Goal: Task Accomplishment & Management: Complete application form

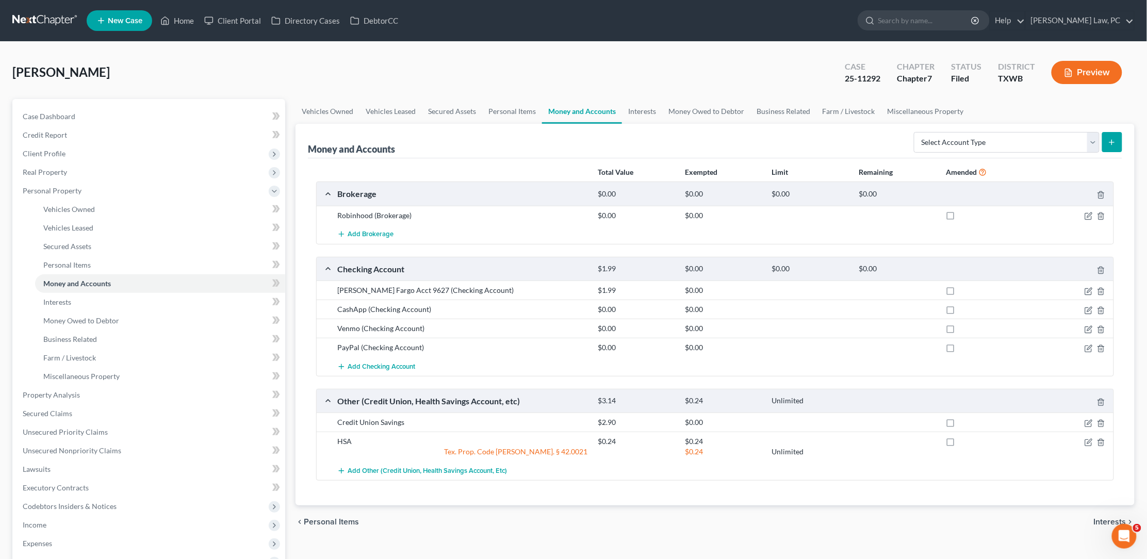
click at [60, 18] on link at bounding box center [45, 20] width 66 height 19
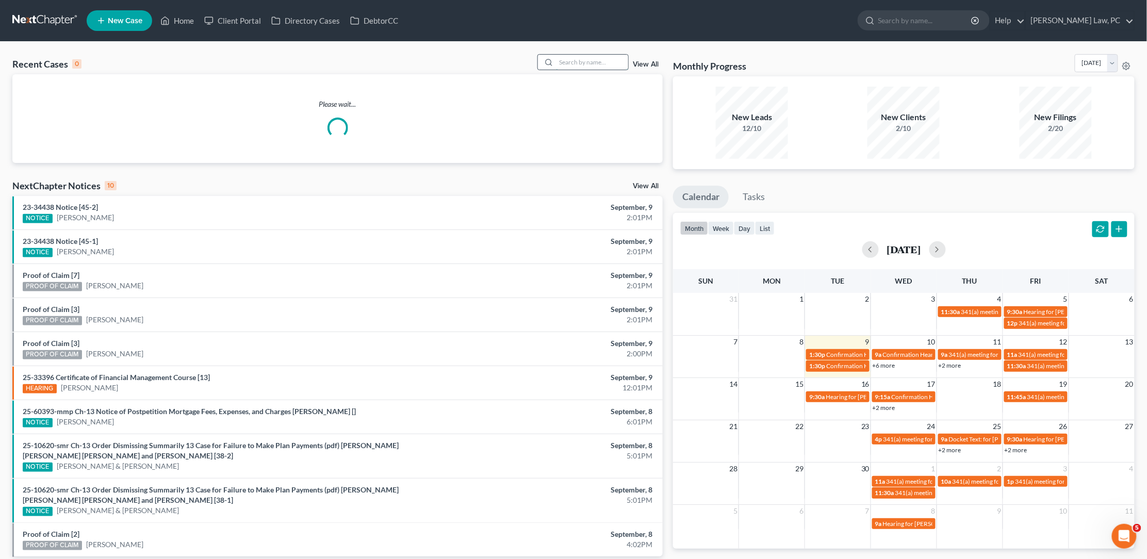
click at [583, 63] on input "search" at bounding box center [592, 62] width 72 height 15
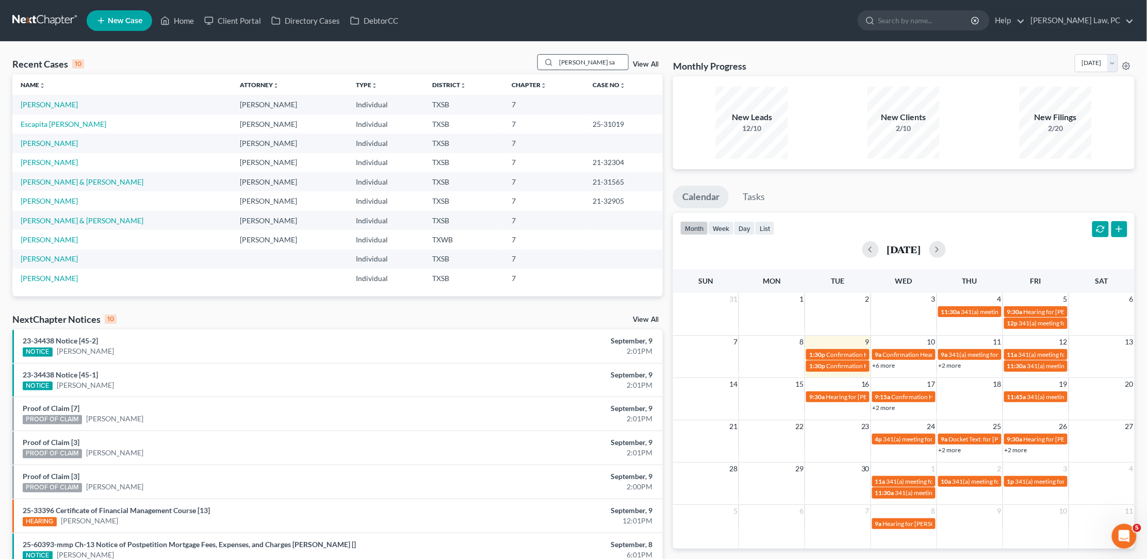
type input "Luis san"
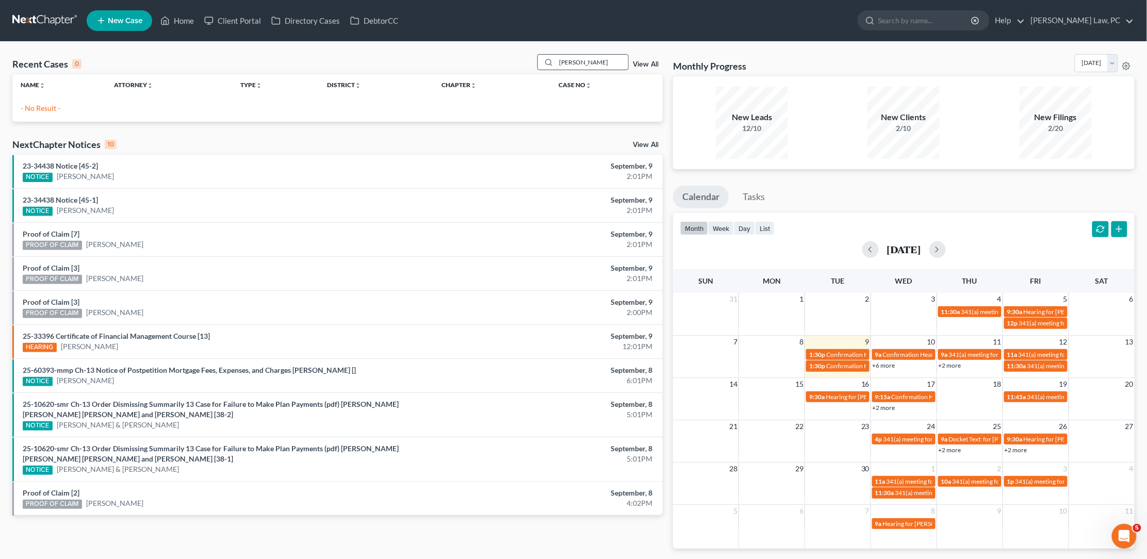
drag, startPoint x: 587, startPoint y: 57, endPoint x: 597, endPoint y: 60, distance: 10.3
click at [597, 60] on input "Luis san" at bounding box center [592, 62] width 72 height 15
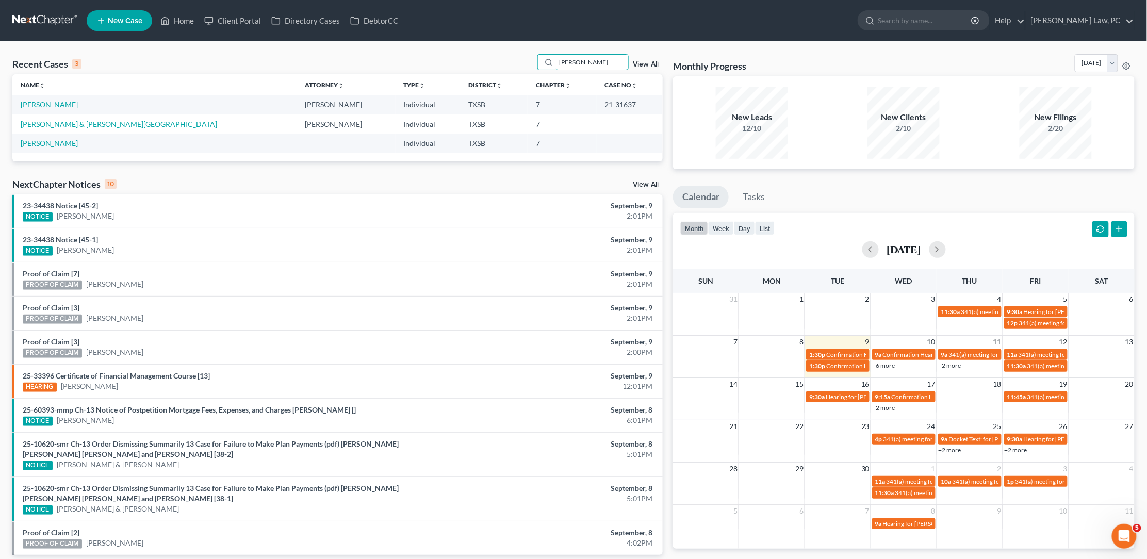
type input "jones"
click at [131, 21] on span "New Case" at bounding box center [125, 21] width 35 height 8
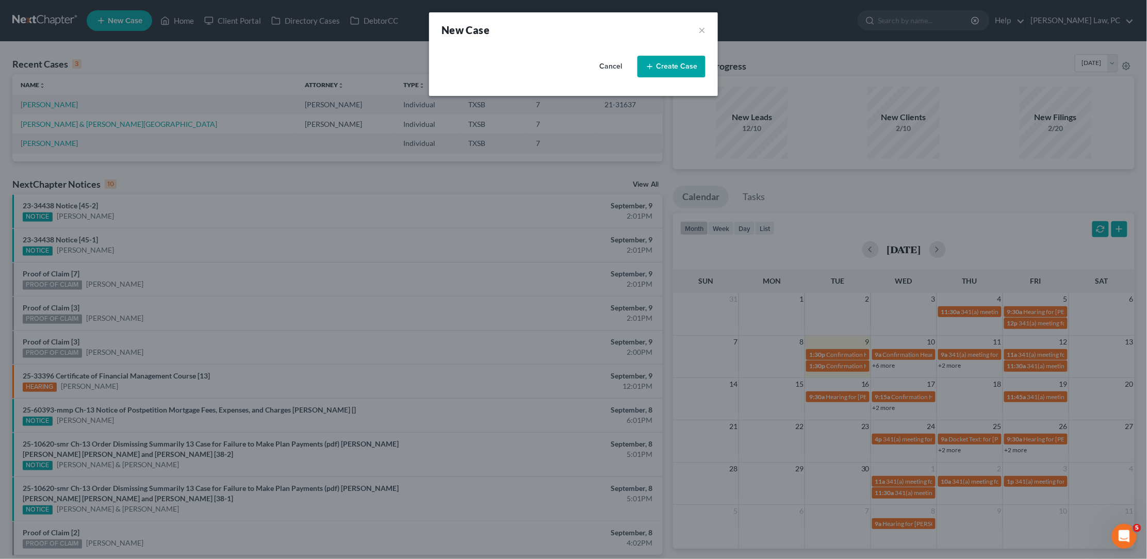
select select "79"
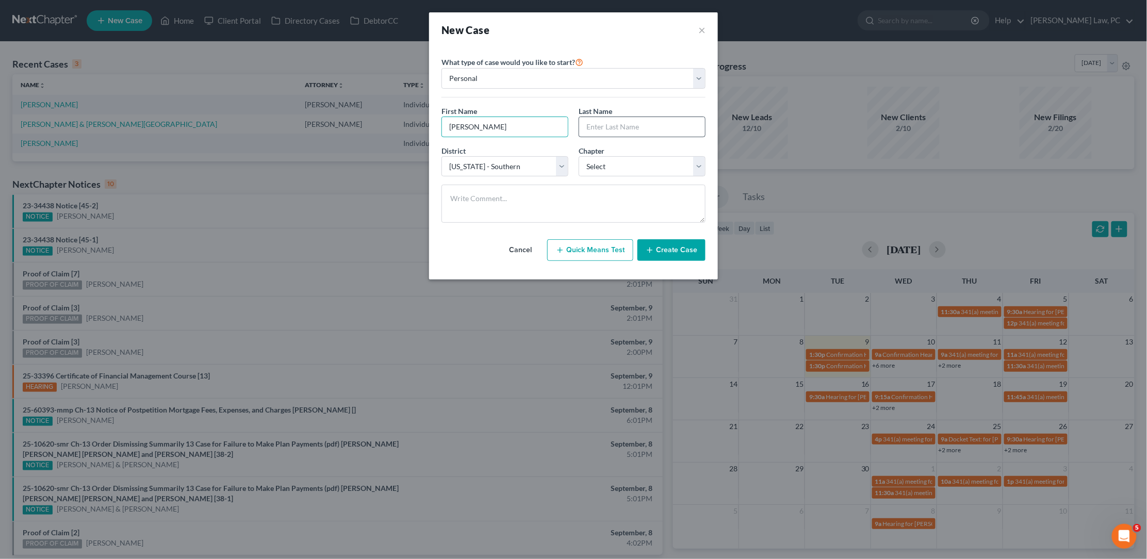
type input "Aaron"
type input "Jones"
select select "0"
click at [678, 248] on button "Create Case" at bounding box center [671, 250] width 68 height 22
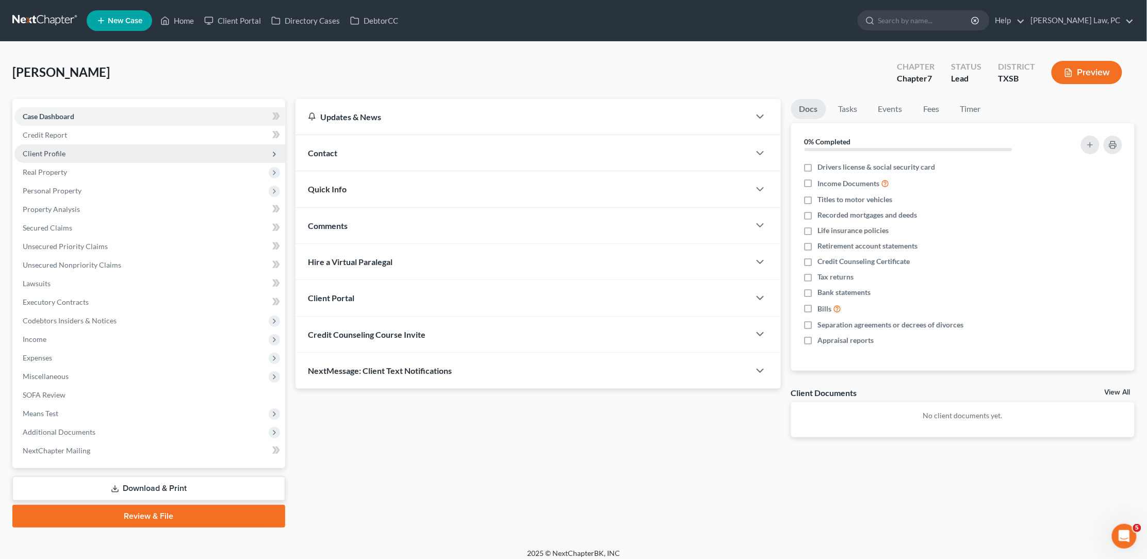
click at [177, 144] on span "Client Profile" at bounding box center [149, 153] width 271 height 19
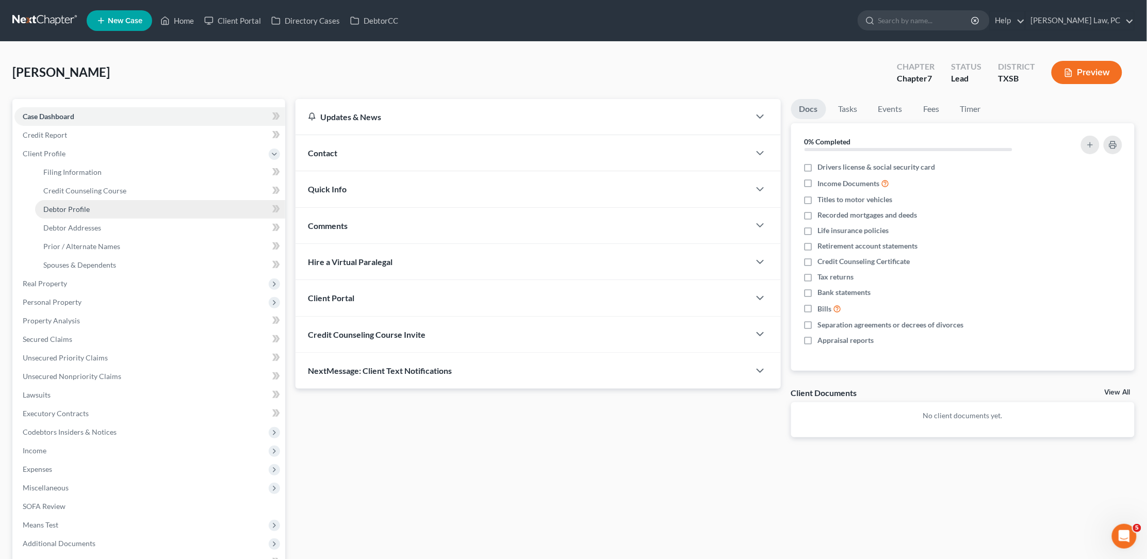
click at [81, 205] on span "Debtor Profile" at bounding box center [66, 209] width 46 height 9
select select "0"
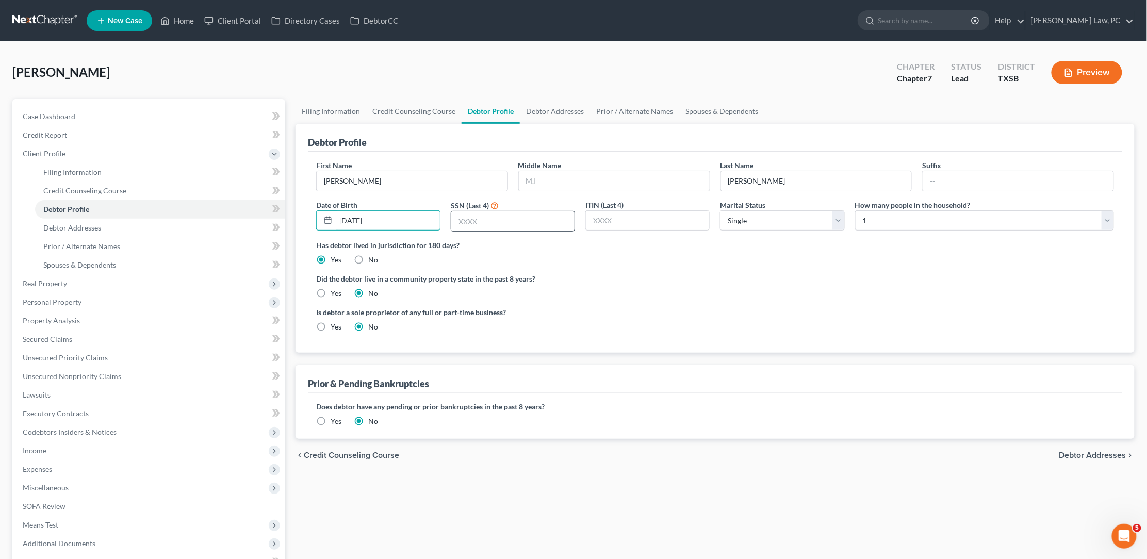
type input "03/03/1986"
click at [523, 216] on input "text" at bounding box center [512, 221] width 123 height 20
type input "5845"
type input "l"
click at [526, 181] on input "lloyd" at bounding box center [614, 181] width 191 height 20
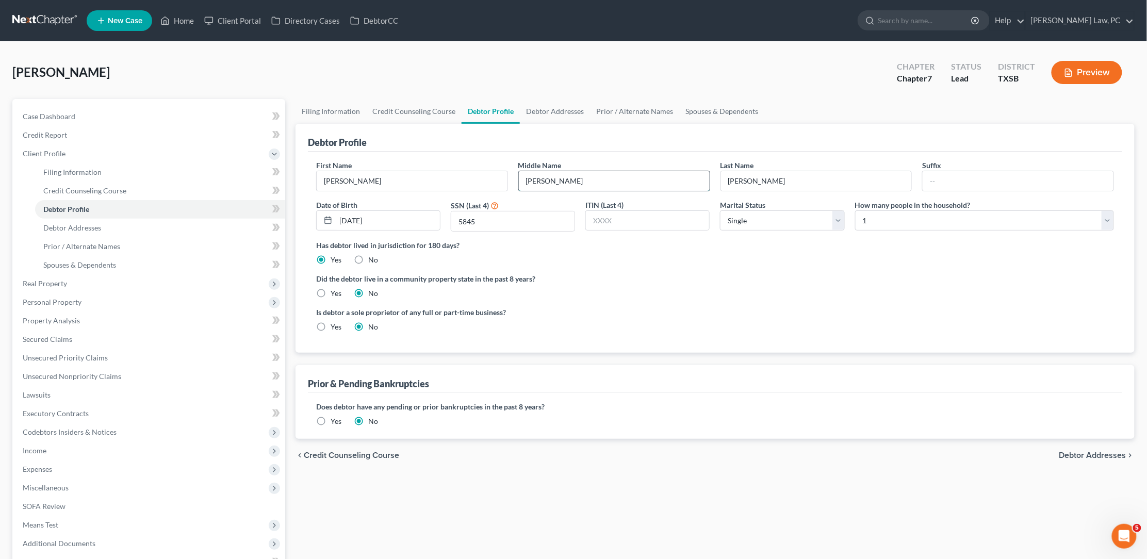
click at [575, 183] on input "Lloyd" at bounding box center [614, 181] width 191 height 20
type input "Lloyd"
click at [167, 224] on link "Debtor Addresses" at bounding box center [160, 228] width 250 height 19
select select "0"
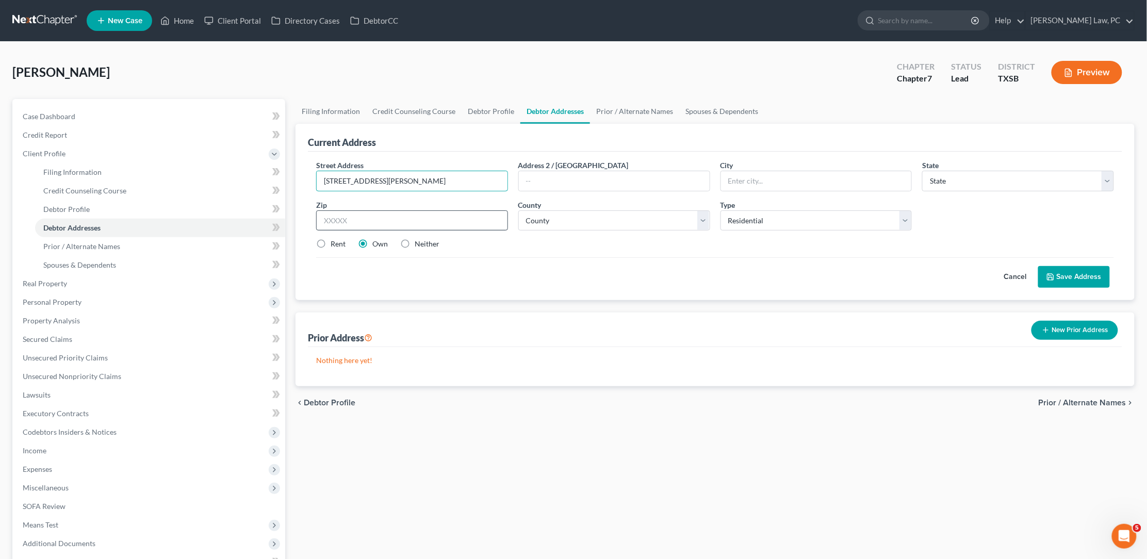
type input "21611 Violet Ridge Rd"
type input "77449"
type input "Katy"
select select "45"
select select "100"
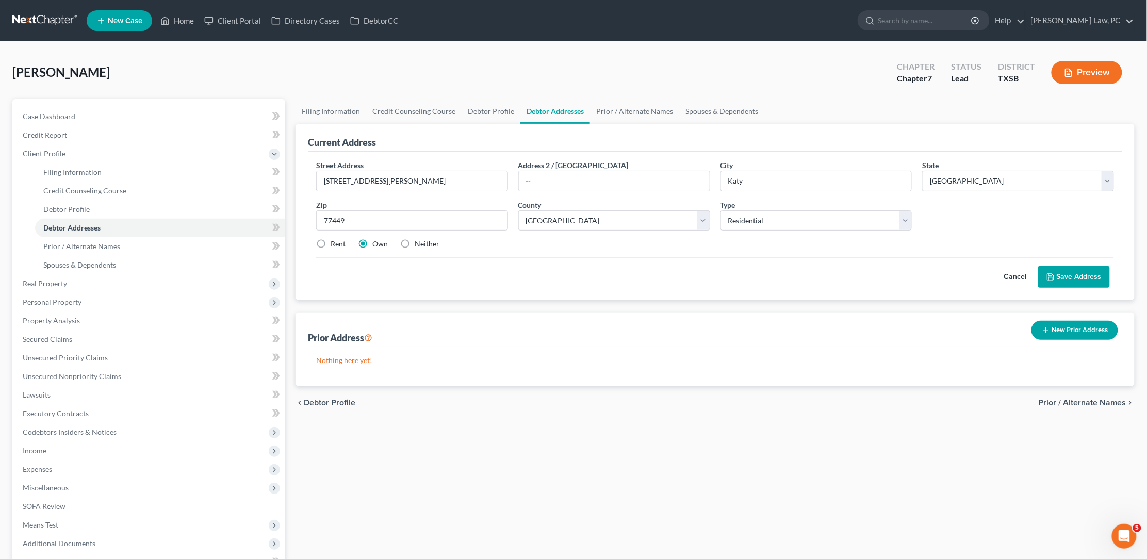
click at [1077, 276] on button "Save Address" at bounding box center [1074, 277] width 72 height 22
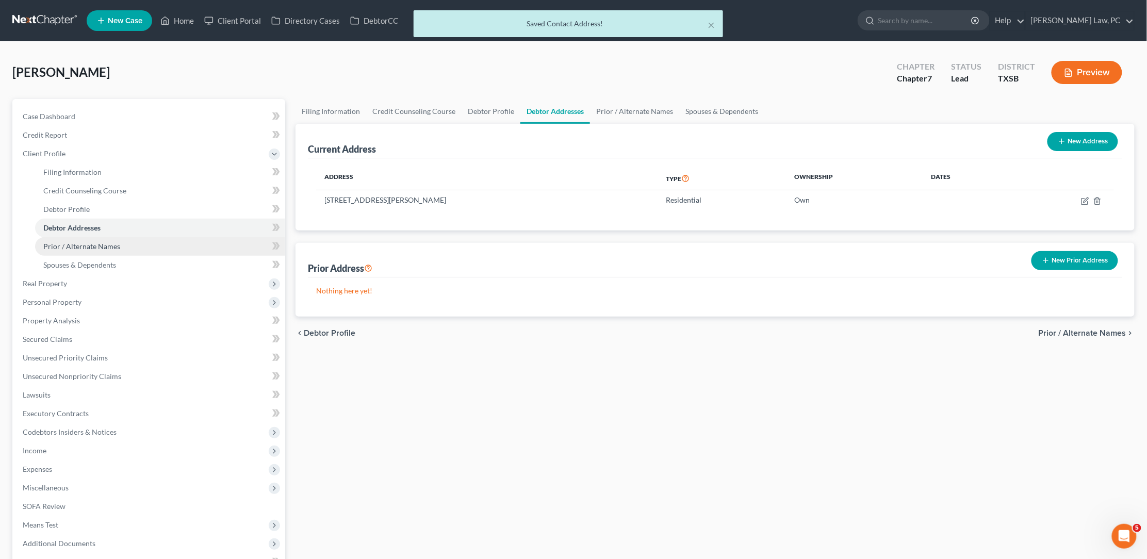
click at [159, 238] on link "Prior / Alternate Names" at bounding box center [160, 246] width 250 height 19
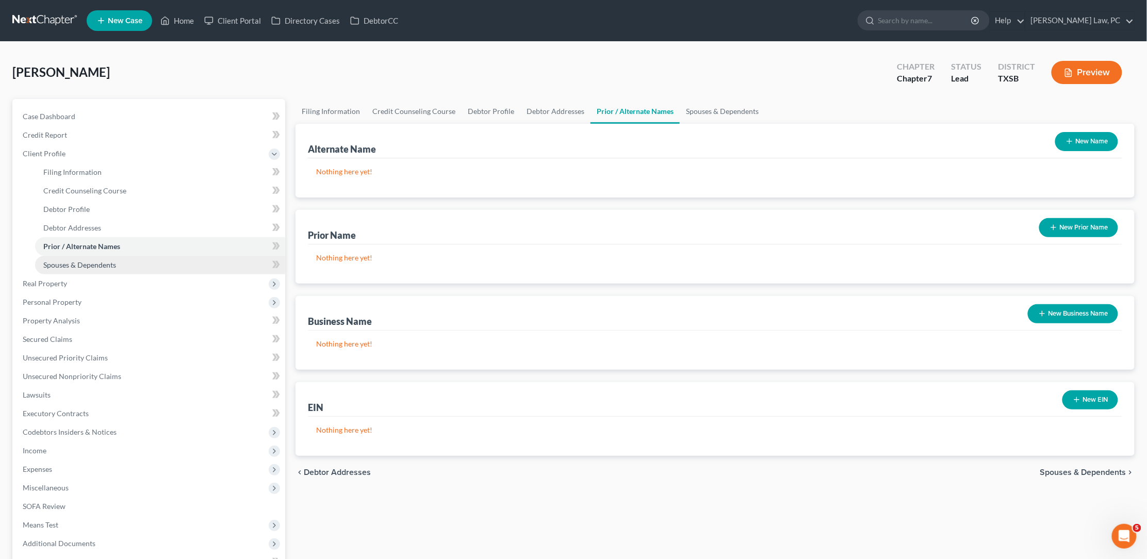
click at [118, 256] on link "Spouses & Dependents" at bounding box center [160, 265] width 250 height 19
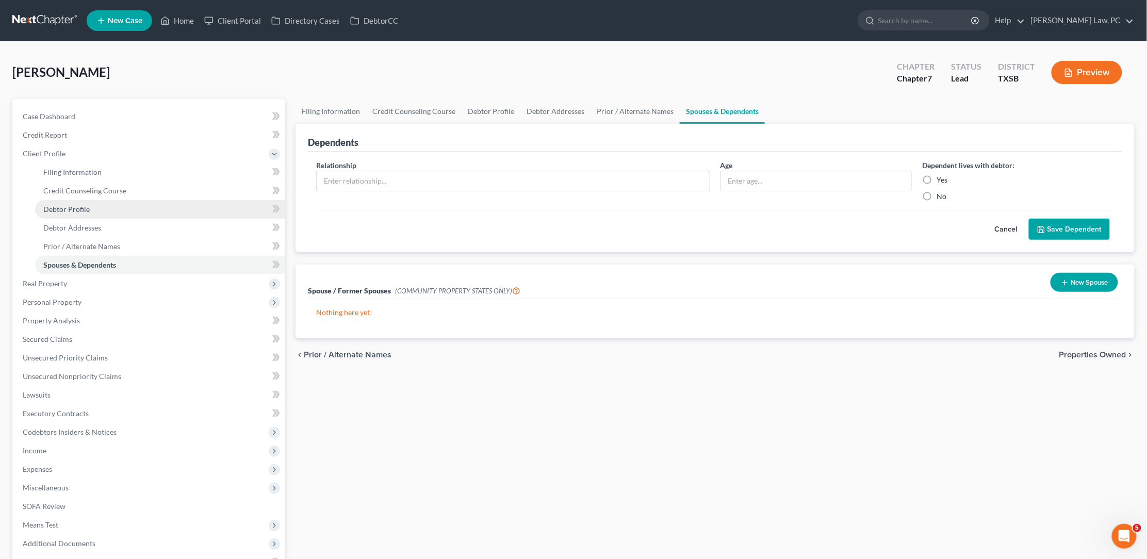
click at [84, 200] on link "Debtor Profile" at bounding box center [160, 209] width 250 height 19
select select "0"
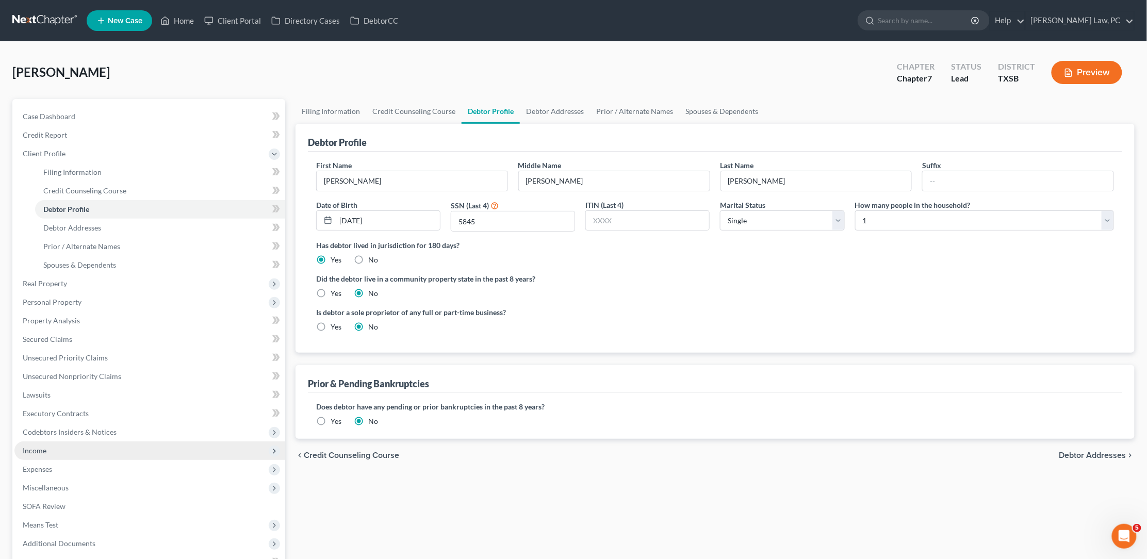
click at [53, 441] on span "Income" at bounding box center [149, 450] width 271 height 19
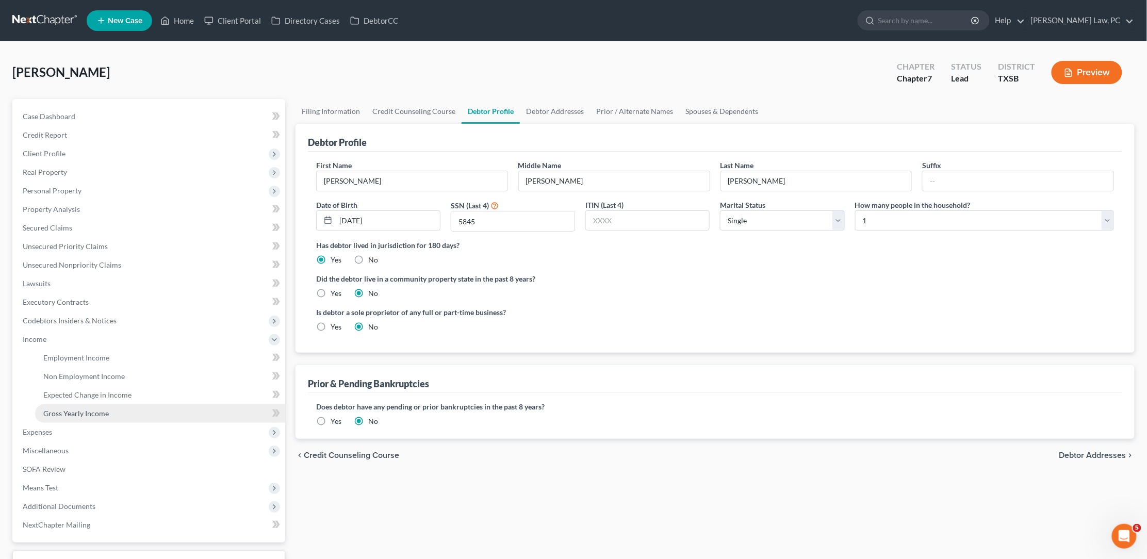
click at [110, 404] on link "Gross Yearly Income" at bounding box center [160, 413] width 250 height 19
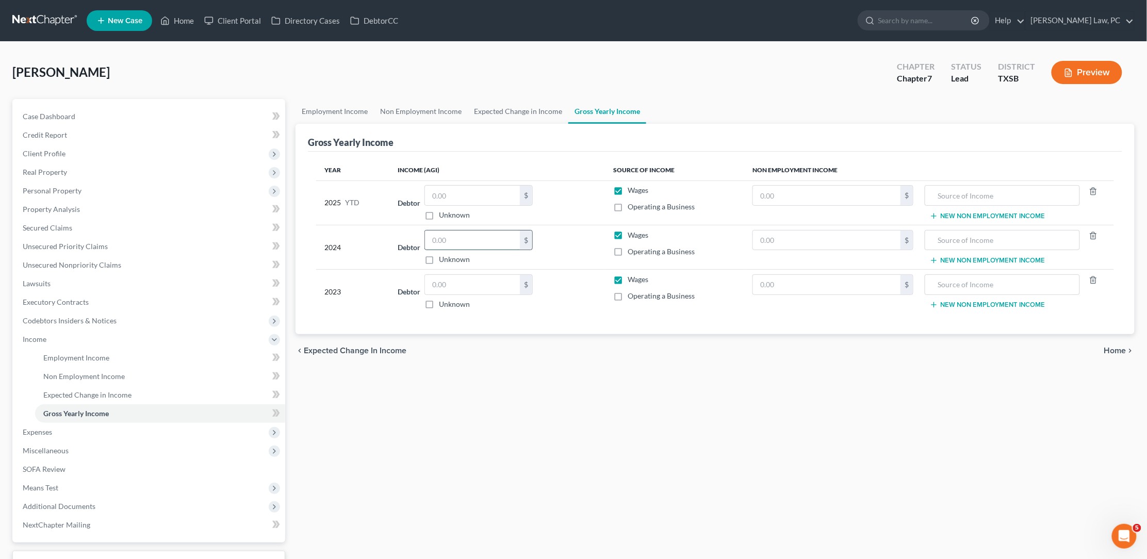
click at [450, 244] on input "text" at bounding box center [472, 240] width 95 height 20
click at [439, 278] on input "text" at bounding box center [472, 285] width 95 height 20
type input "30,555"
click at [452, 235] on input "text" at bounding box center [472, 240] width 95 height 20
type input "17,943"
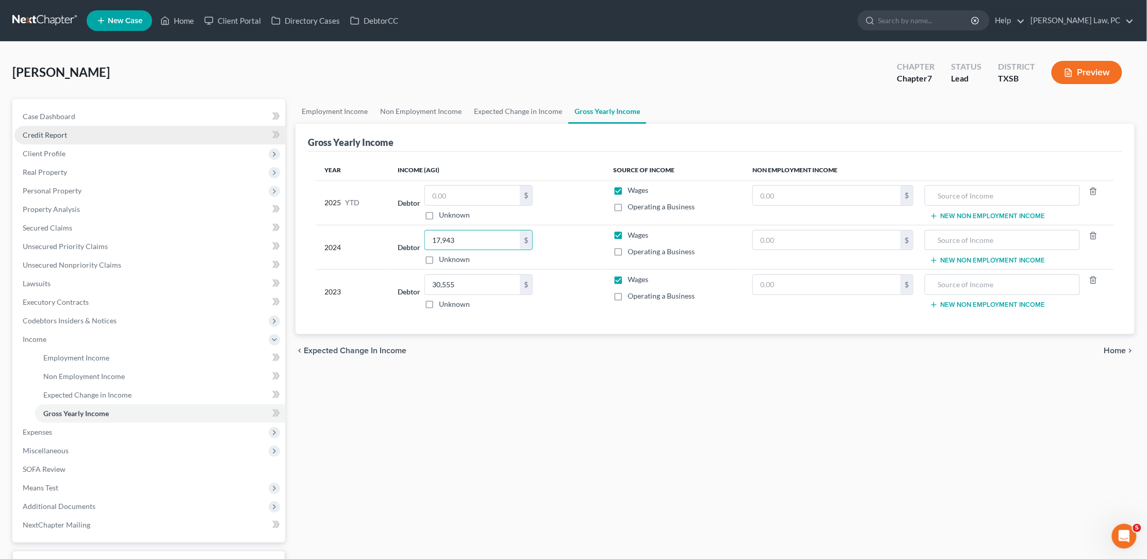
click at [76, 140] on link "Credit Report" at bounding box center [149, 135] width 271 height 19
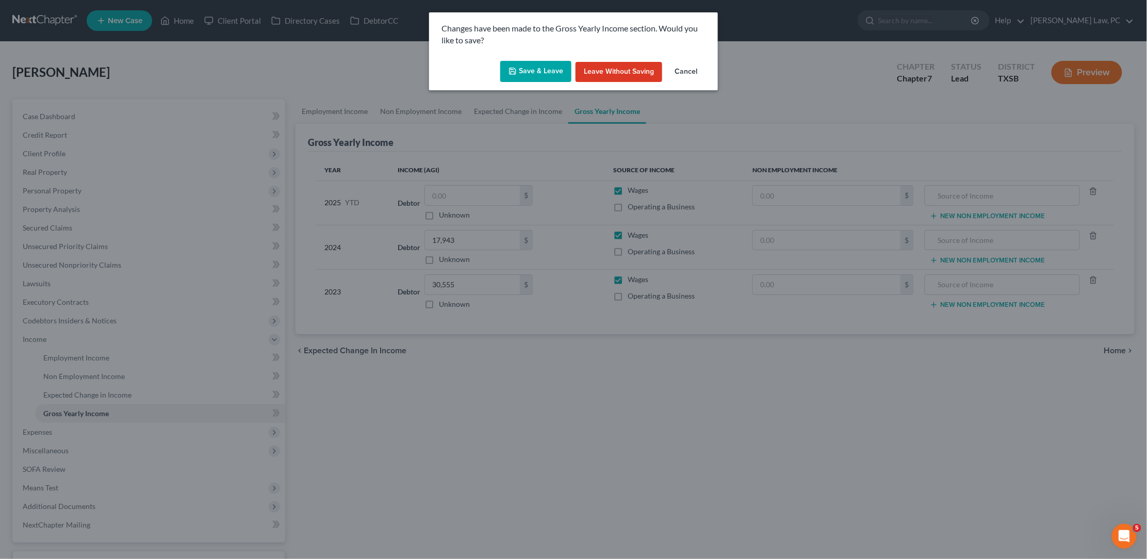
click at [547, 68] on button "Save & Leave" at bounding box center [535, 72] width 71 height 22
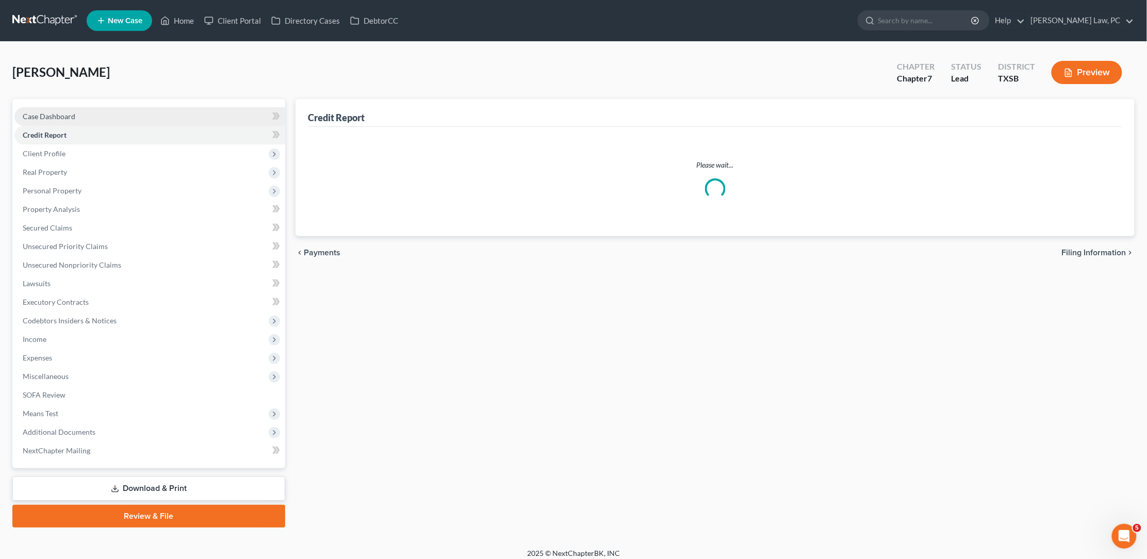
click at [154, 117] on link "Case Dashboard" at bounding box center [149, 116] width 271 height 19
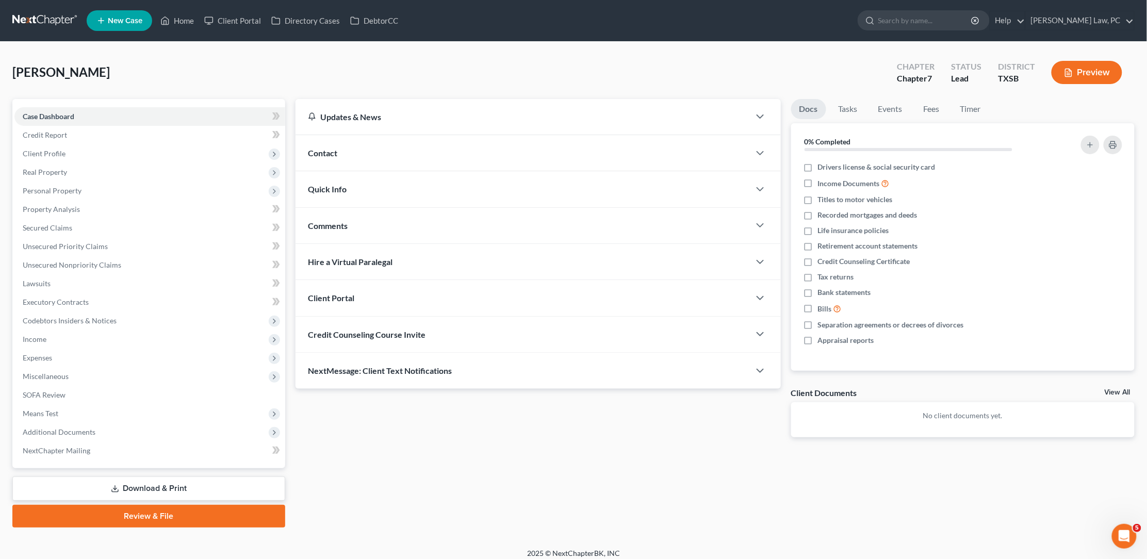
click at [327, 345] on div "Credit Counseling Course Invite" at bounding box center [522, 335] width 454 height 36
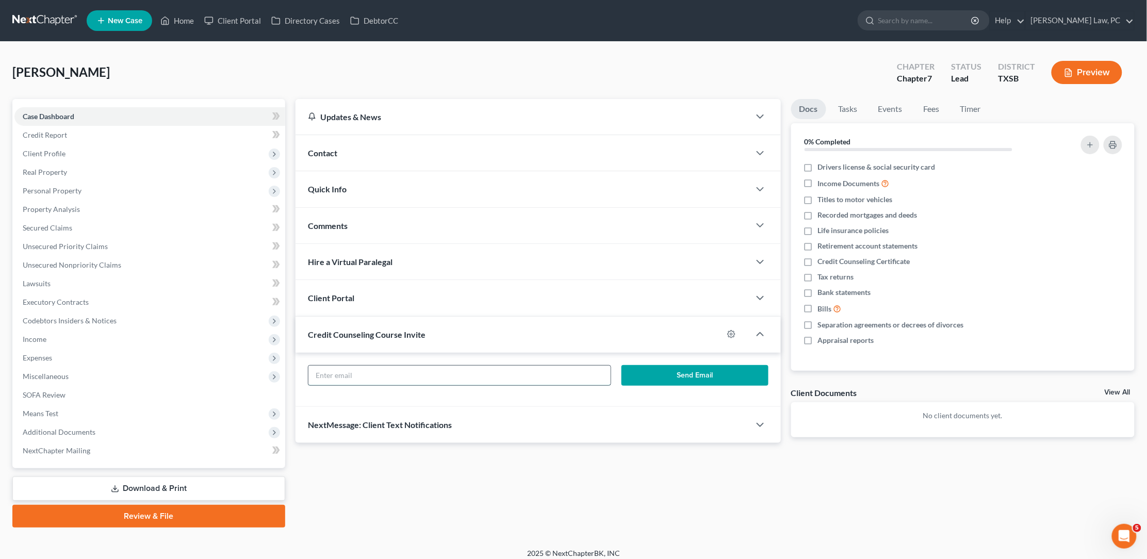
click at [345, 377] on input "text" at bounding box center [459, 376] width 302 height 20
paste input "alj8462@yahoo.com"
type input "alj8462@yahoo.com"
click at [693, 375] on button "Send Email" at bounding box center [694, 375] width 146 height 21
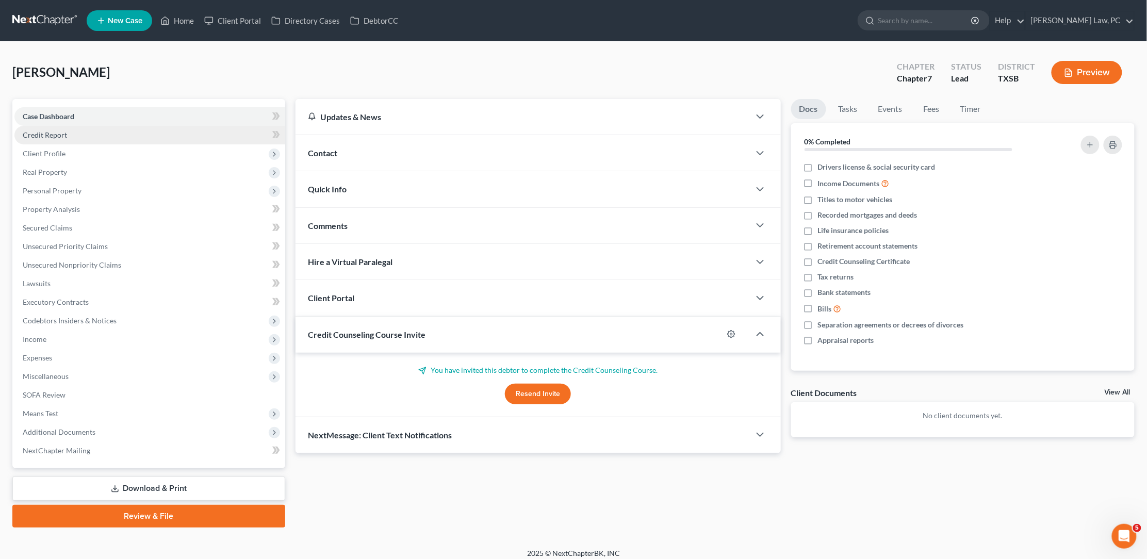
click at [100, 142] on link "Credit Report" at bounding box center [149, 135] width 271 height 19
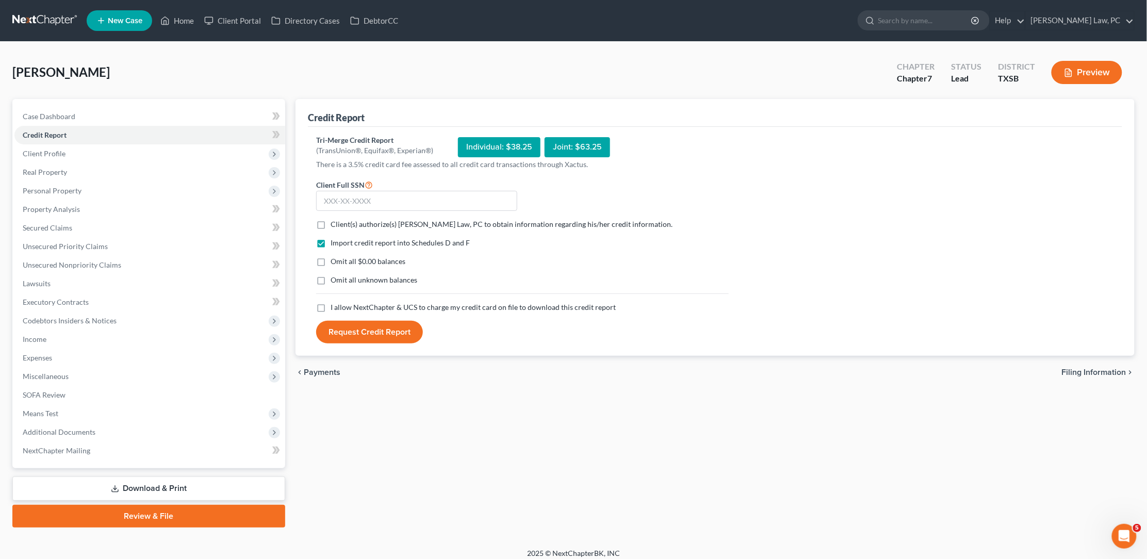
click at [330, 219] on label "Client(s) authorize(s) Hooman Khoshnood Law, PC to obtain information regarding…" at bounding box center [501, 224] width 342 height 10
click at [335, 219] on input "Client(s) authorize(s) Hooman Khoshnood Law, PC to obtain information regarding…" at bounding box center [338, 222] width 7 height 7
checkbox input "true"
click at [330, 303] on label "I allow NextChapter & UCS to charge my credit card on file to download this cre…" at bounding box center [472, 307] width 285 height 10
click at [335, 303] on input "I allow NextChapter & UCS to charge my credit card on file to download this cre…" at bounding box center [338, 305] width 7 height 7
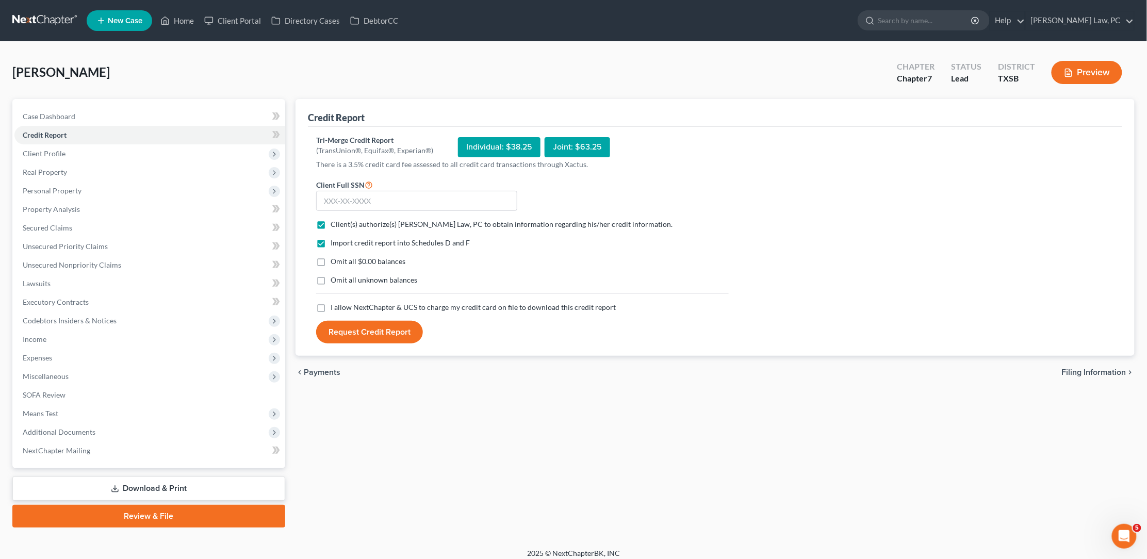
checkbox input "true"
click at [390, 201] on input "text" at bounding box center [416, 201] width 201 height 21
type input "576-33-5845"
click at [355, 333] on button "Request Credit Report" at bounding box center [369, 332] width 107 height 23
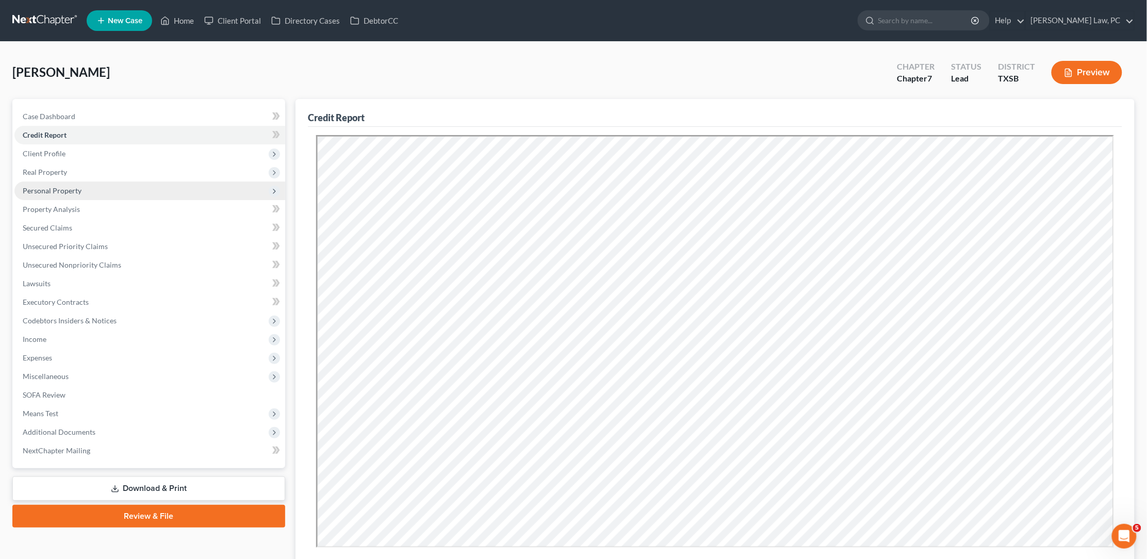
click at [67, 186] on span "Personal Property" at bounding box center [52, 190] width 59 height 9
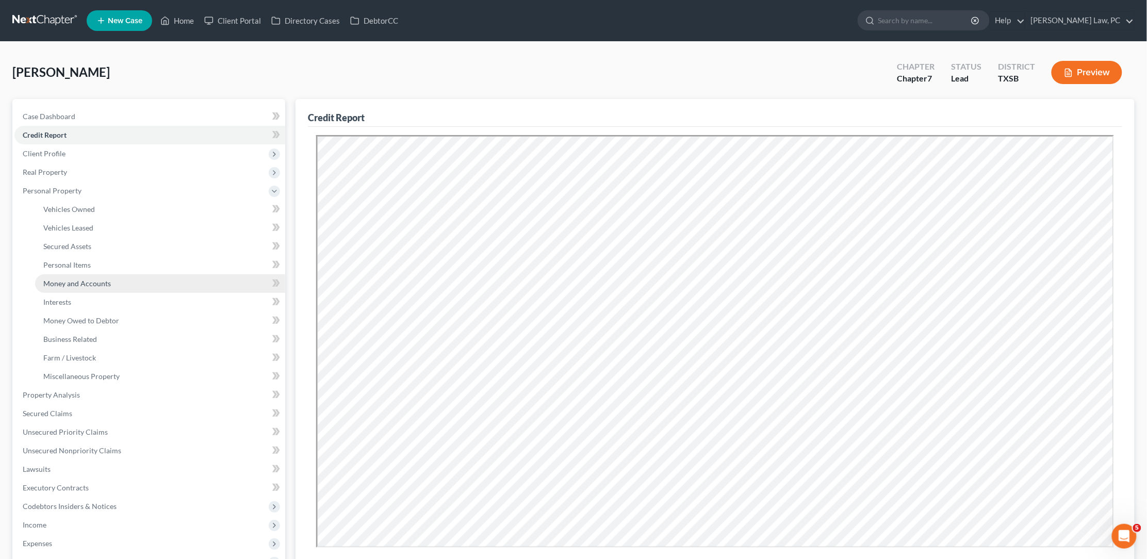
click at [83, 279] on span "Money and Accounts" at bounding box center [77, 283] width 68 height 9
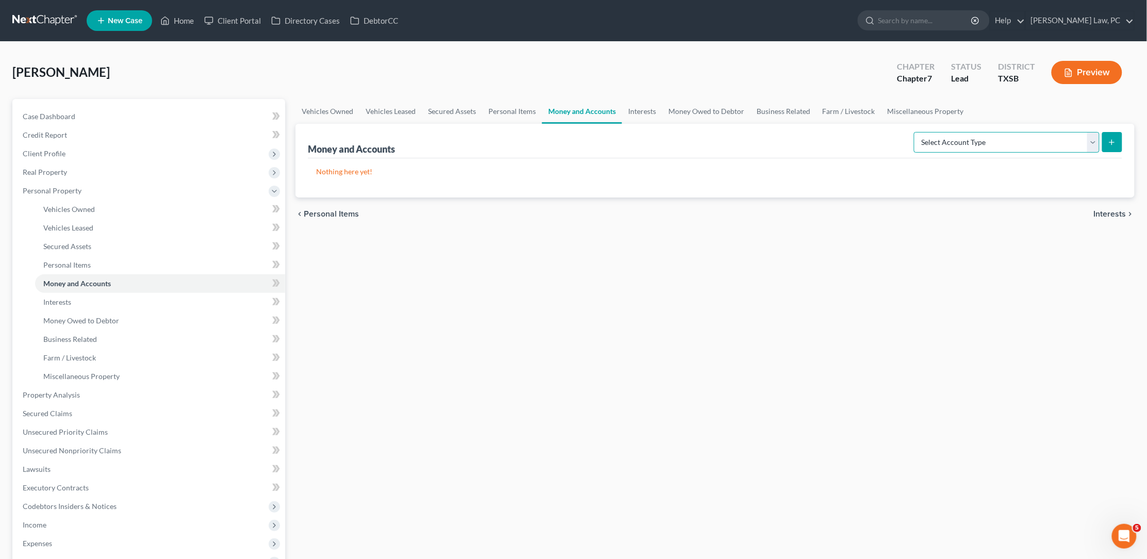
select select "checking"
click at [1108, 140] on icon "submit" at bounding box center [1111, 142] width 8 height 8
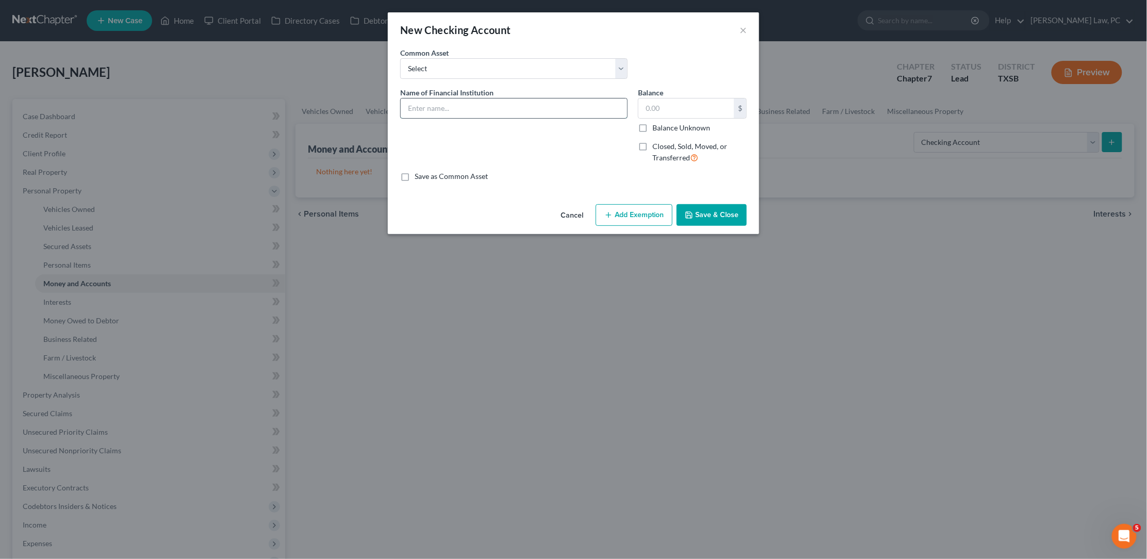
click at [562, 107] on input "text" at bounding box center [514, 108] width 226 height 20
type input "Chime 4401"
click at [710, 216] on button "Save & Close" at bounding box center [711, 215] width 70 height 22
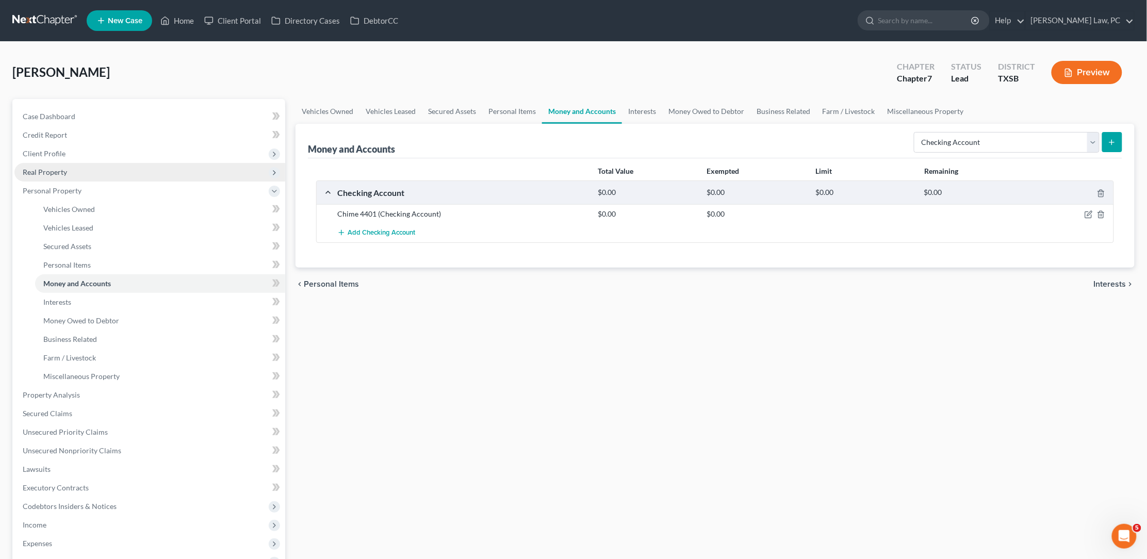
click at [74, 177] on span "Real Property" at bounding box center [149, 172] width 271 height 19
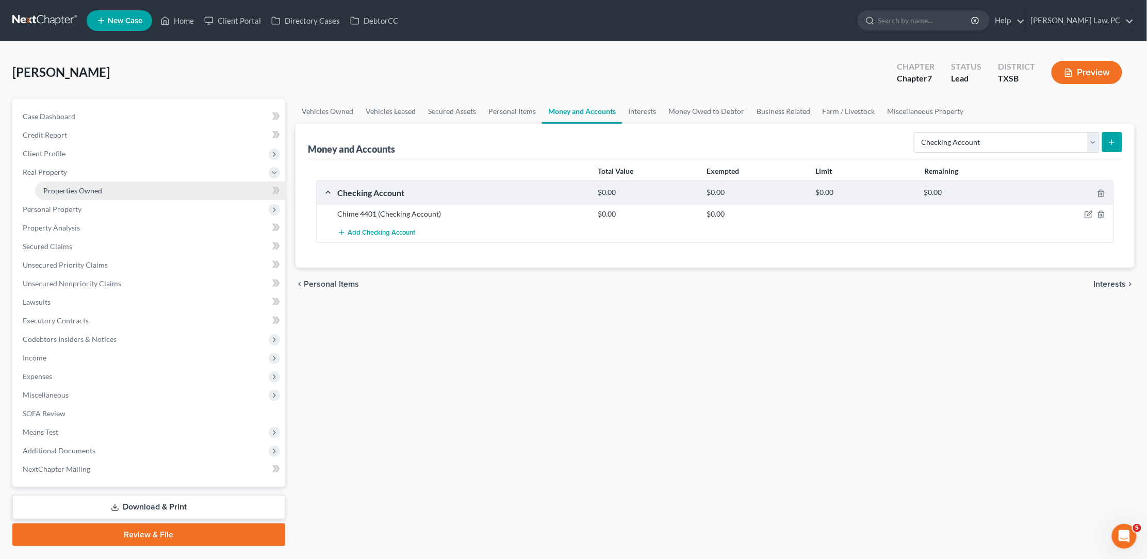
click at [71, 187] on span "Properties Owned" at bounding box center [72, 190] width 59 height 9
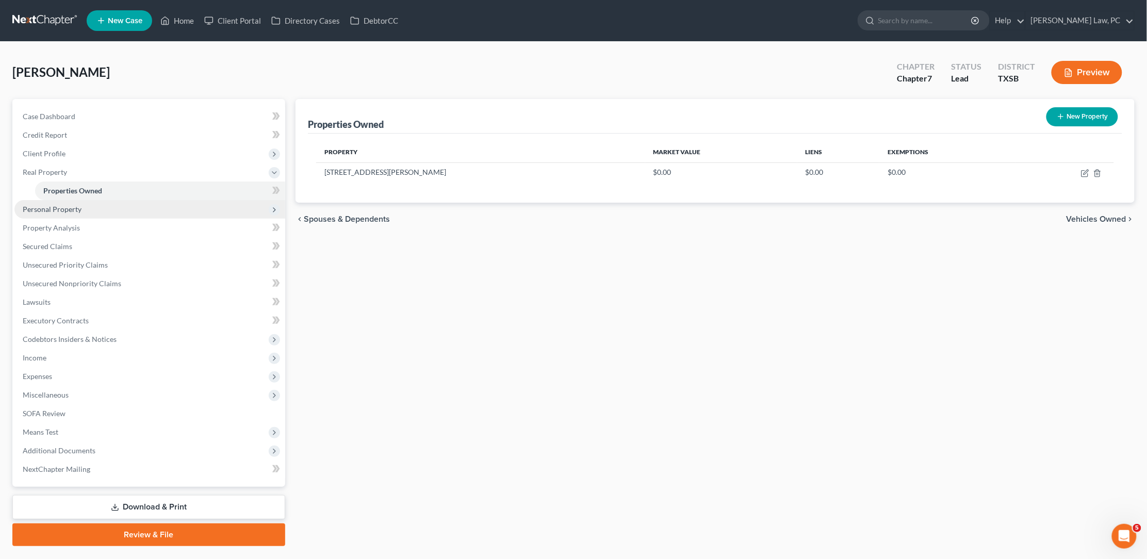
click at [89, 200] on span "Personal Property" at bounding box center [149, 209] width 271 height 19
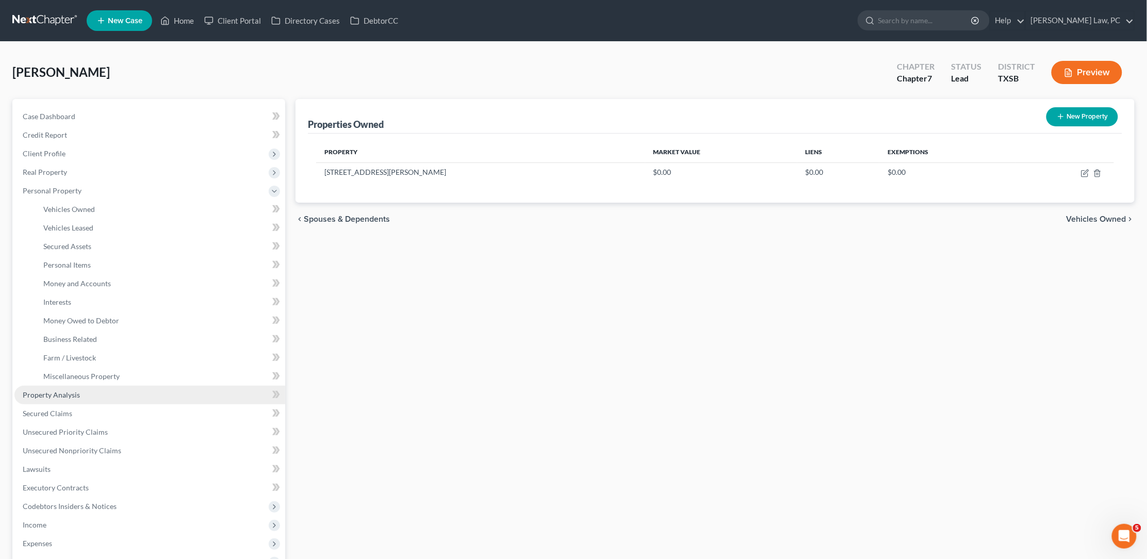
click at [50, 390] on span "Property Analysis" at bounding box center [51, 394] width 57 height 9
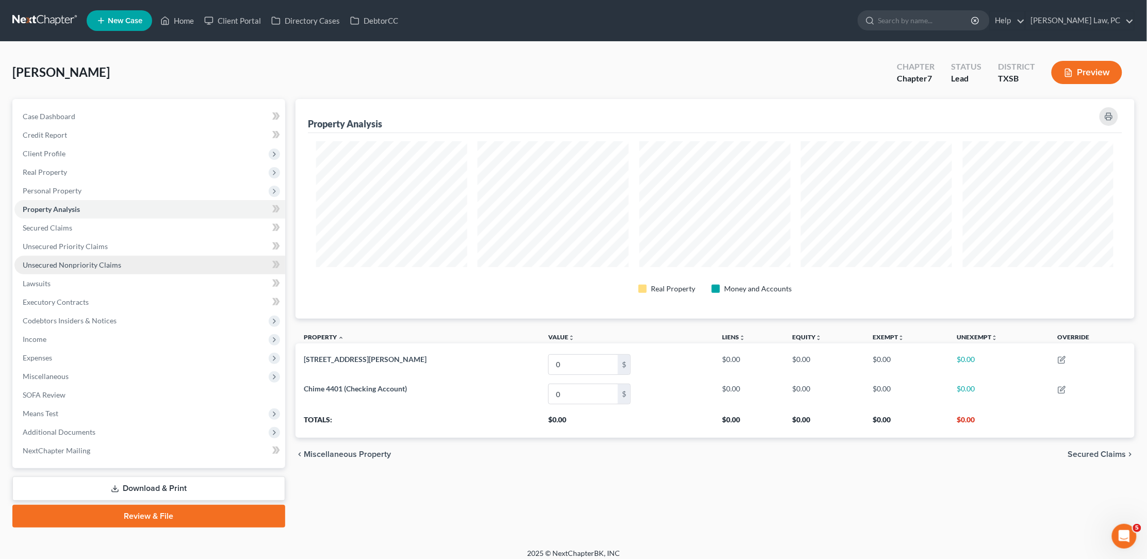
scroll to position [219, 839]
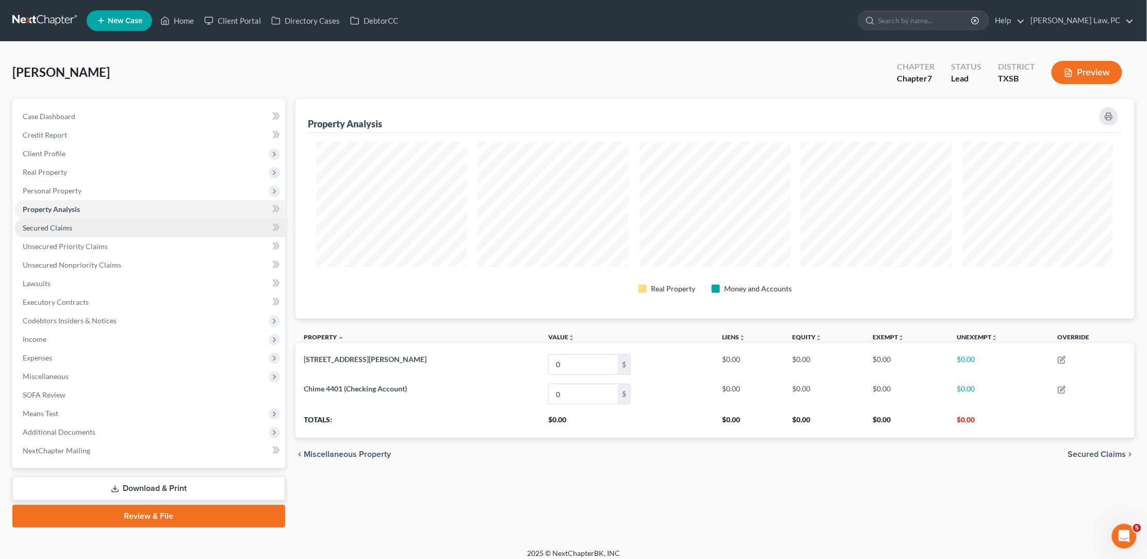
click at [97, 227] on link "Secured Claims" at bounding box center [149, 228] width 271 height 19
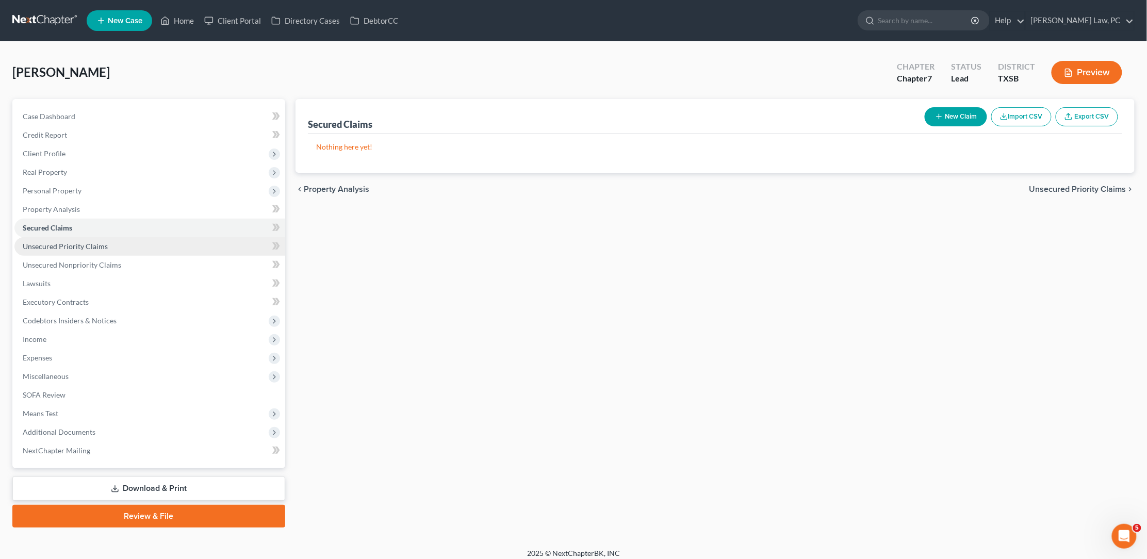
click at [84, 242] on span "Unsecured Priority Claims" at bounding box center [65, 246] width 85 height 9
click at [78, 265] on link "Unsecured Nonpriority Claims" at bounding box center [149, 265] width 271 height 19
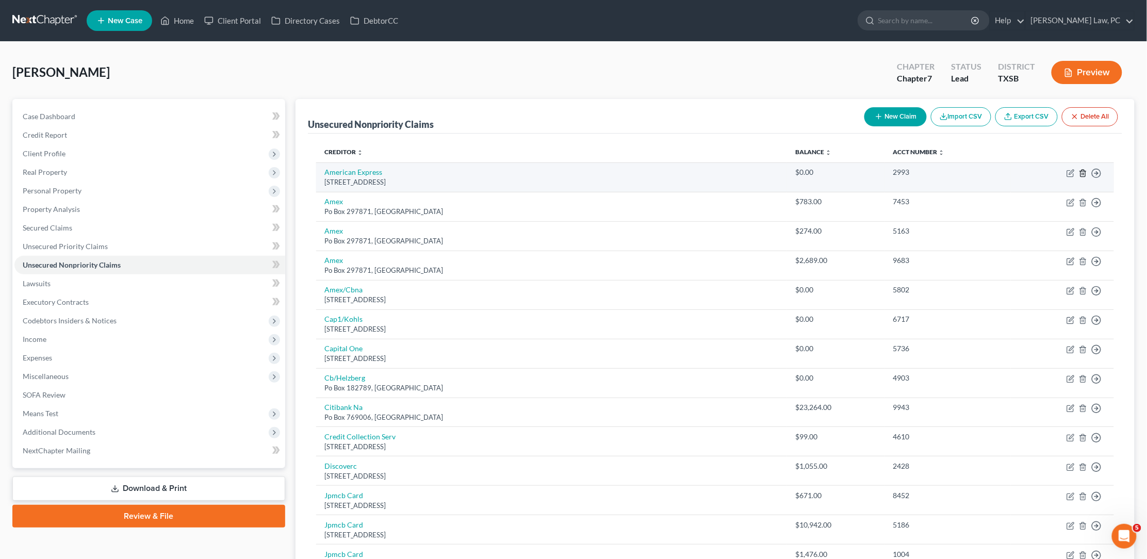
click at [1082, 173] on icon "button" at bounding box center [1083, 173] width 8 height 8
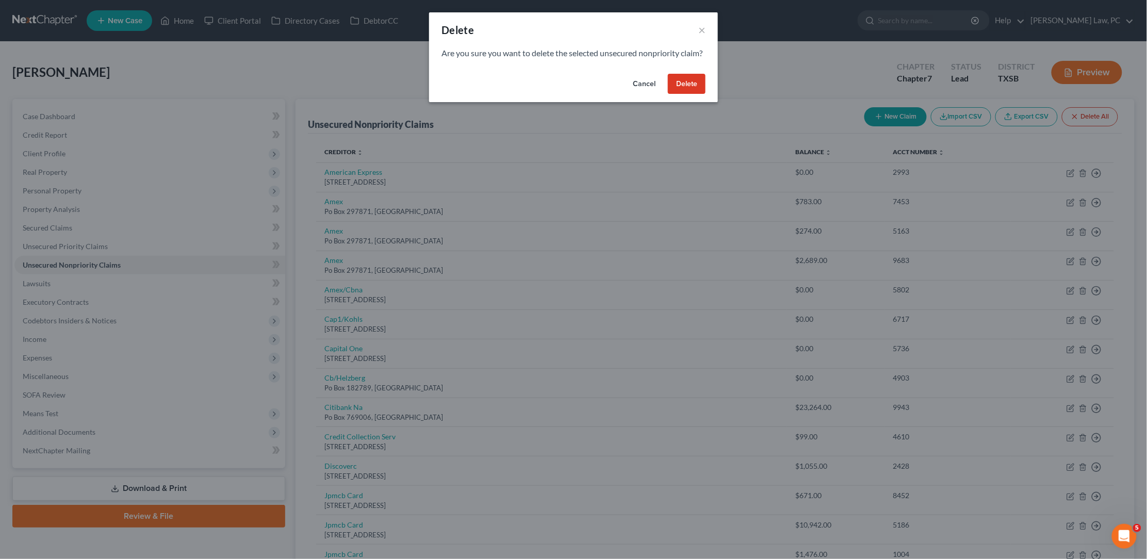
click at [697, 94] on button "Delete" at bounding box center [687, 84] width 38 height 21
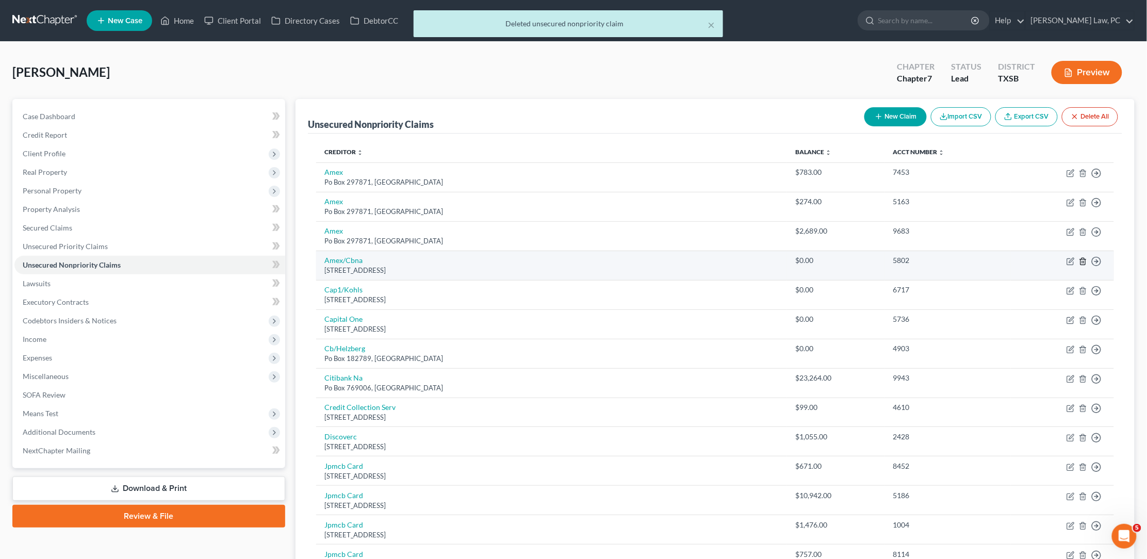
click at [1080, 259] on polyline "button" at bounding box center [1083, 259] width 6 height 0
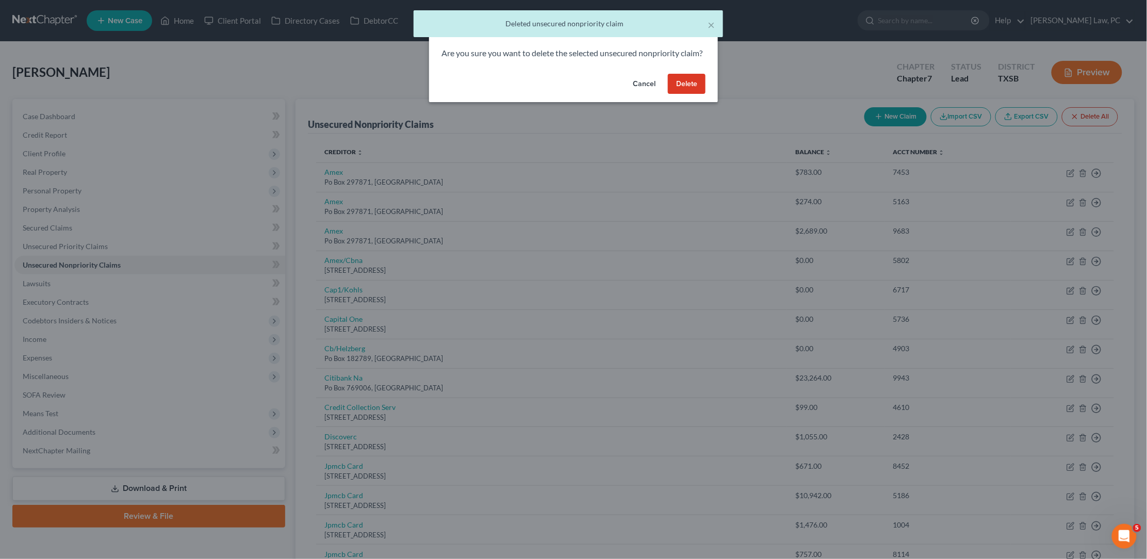
click at [683, 94] on button "Delete" at bounding box center [687, 84] width 38 height 21
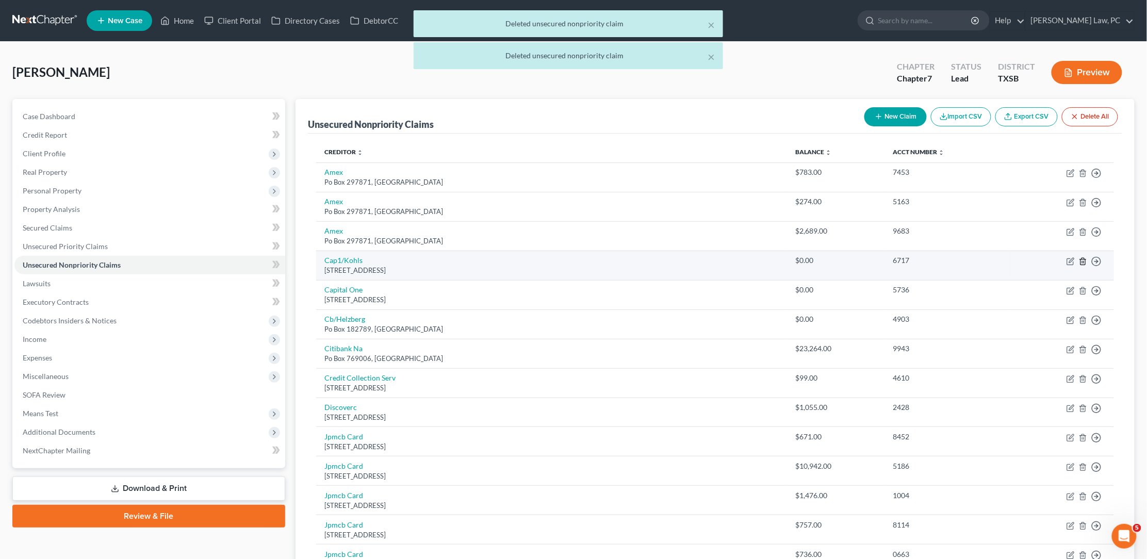
click at [1081, 259] on icon "button" at bounding box center [1083, 261] width 8 height 8
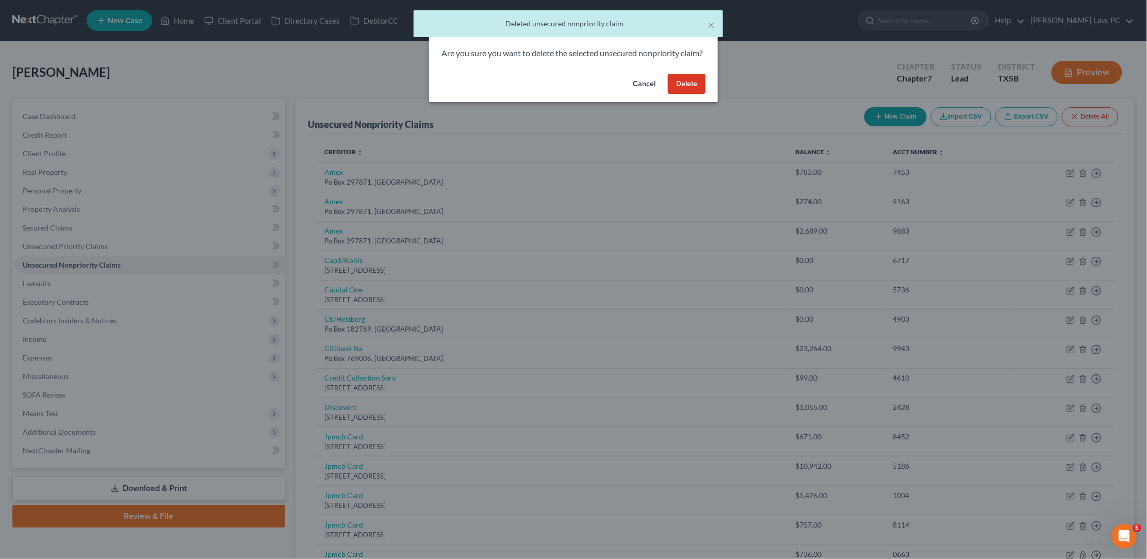
click at [680, 91] on button "Delete" at bounding box center [687, 84] width 38 height 21
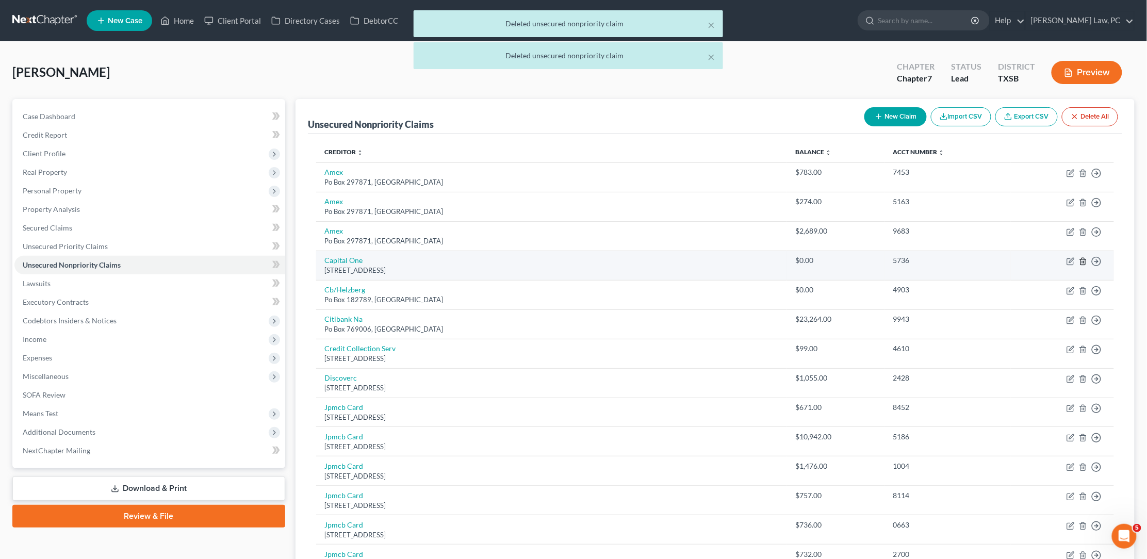
click at [1082, 261] on icon "button" at bounding box center [1082, 261] width 5 height 7
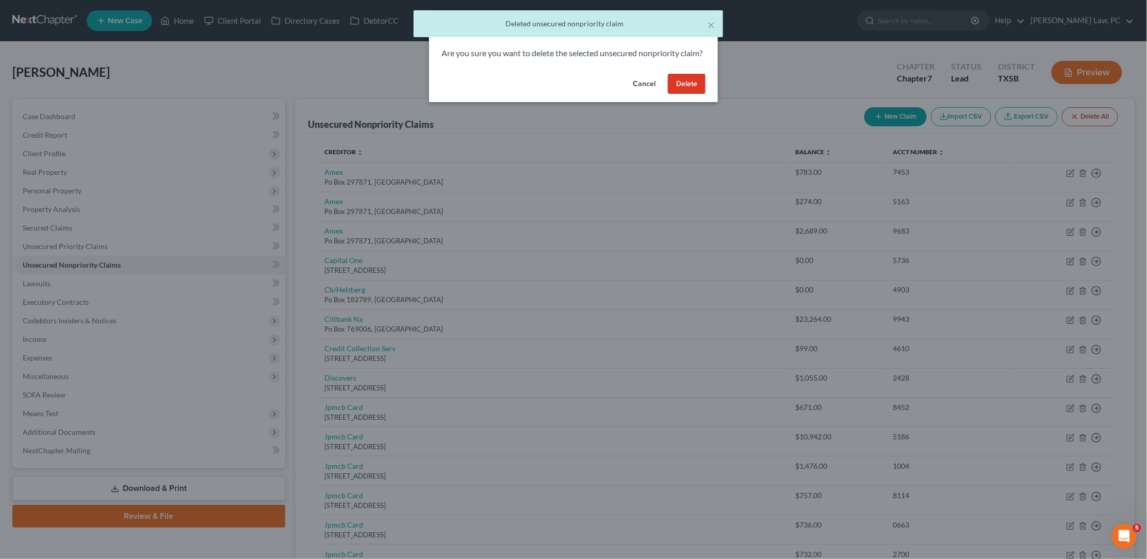
click at [699, 92] on button "Delete" at bounding box center [687, 84] width 38 height 21
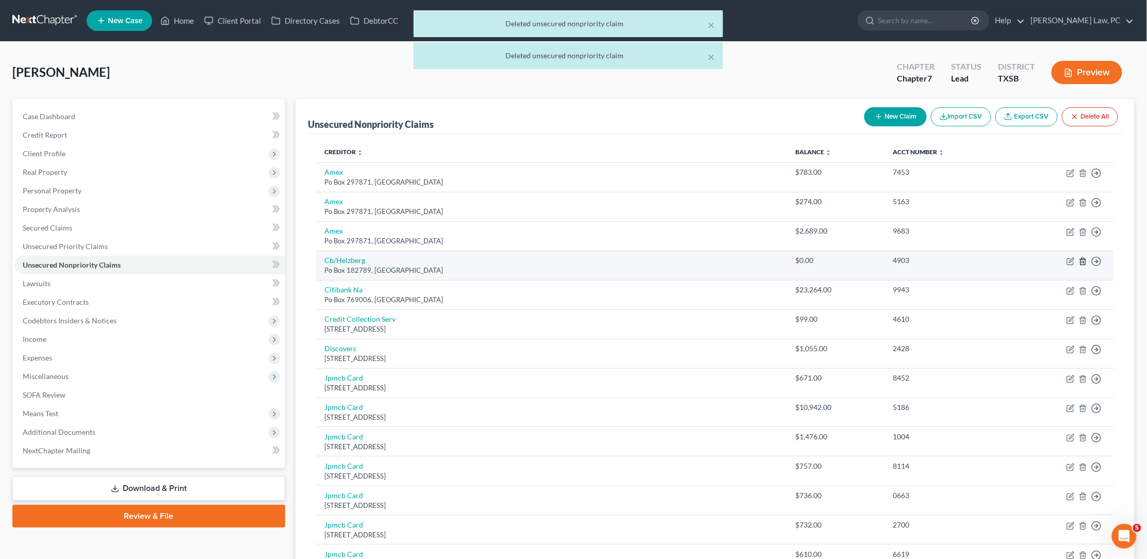
click at [1082, 260] on icon "button" at bounding box center [1083, 261] width 8 height 8
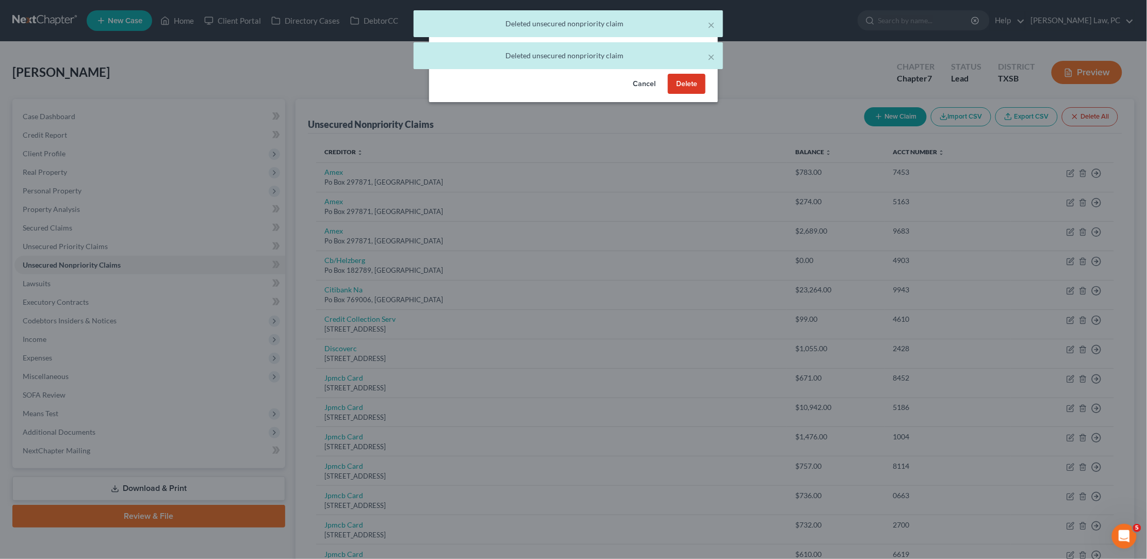
click at [697, 94] on button "Delete" at bounding box center [687, 84] width 38 height 21
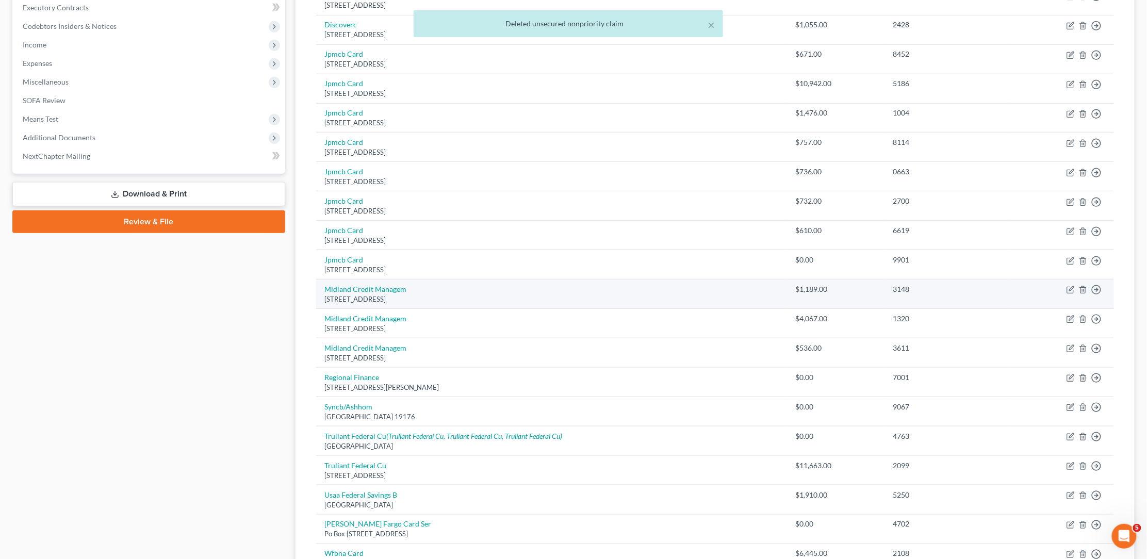
scroll to position [295, 0]
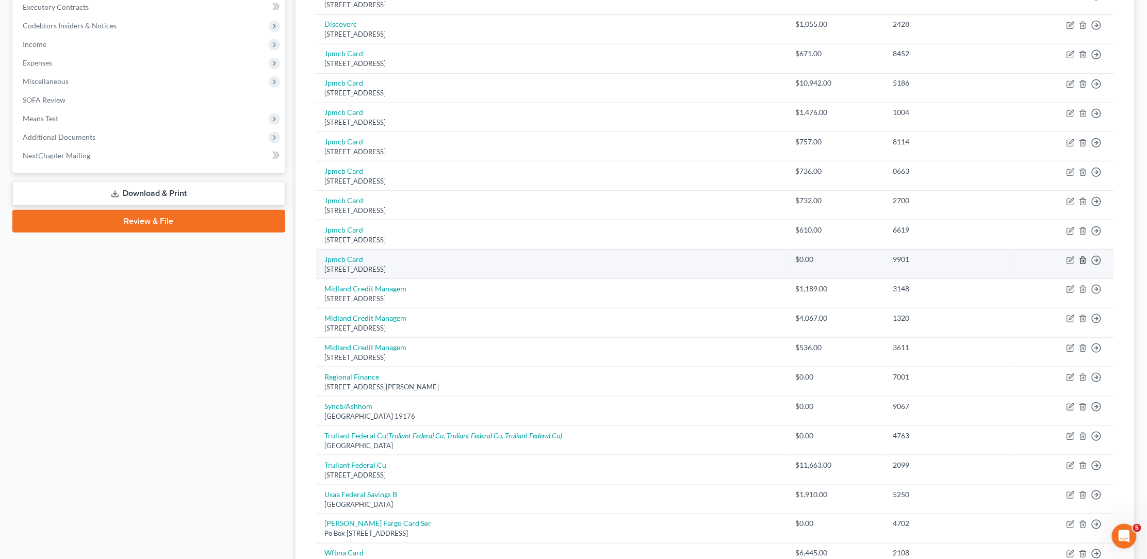
click at [1084, 257] on icon "button" at bounding box center [1082, 260] width 5 height 7
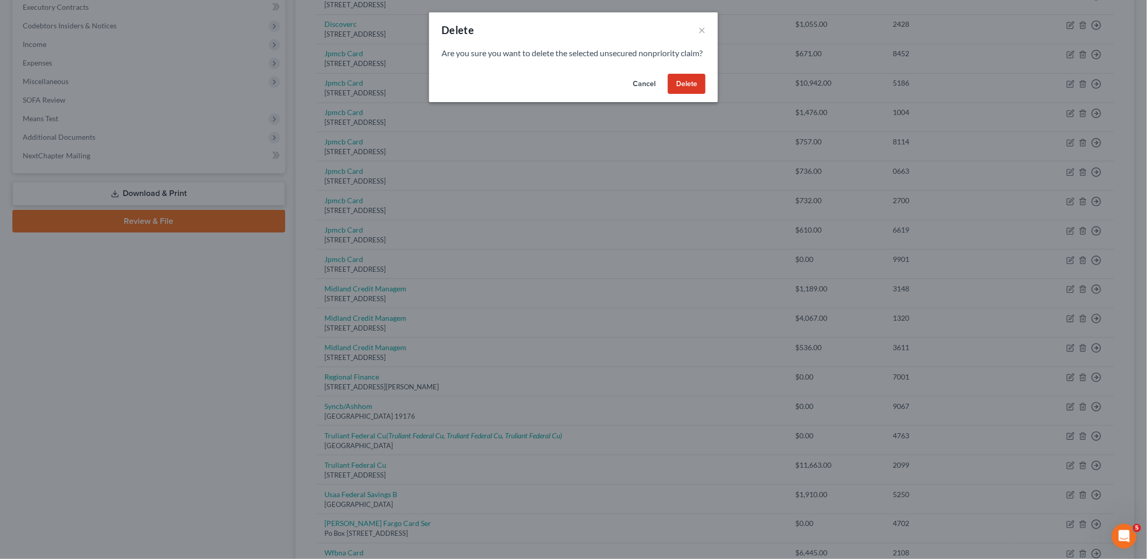
click at [690, 87] on button "Delete" at bounding box center [687, 84] width 38 height 21
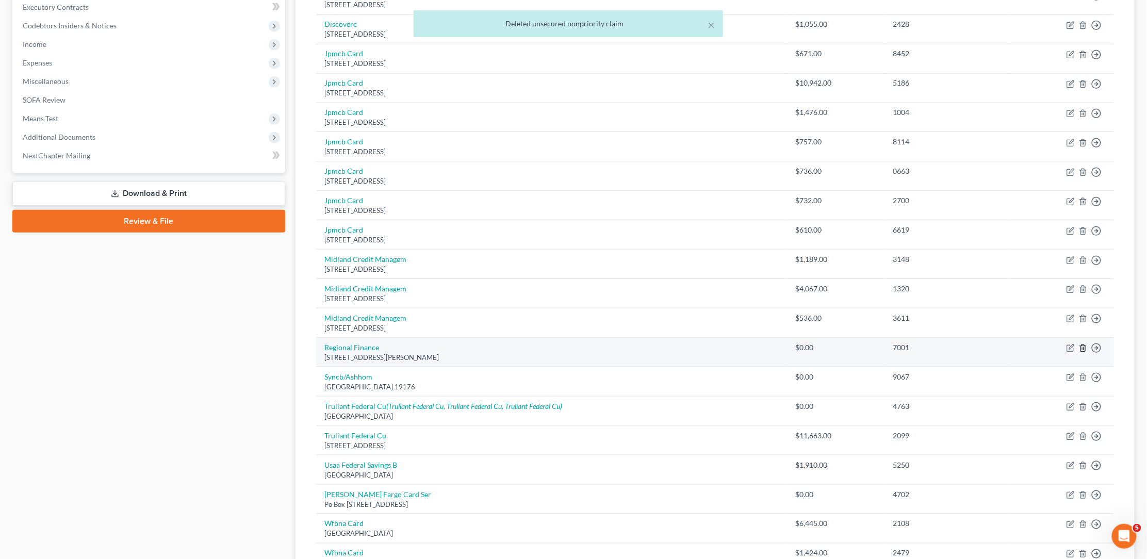
click at [1083, 348] on line "button" at bounding box center [1083, 349] width 0 height 2
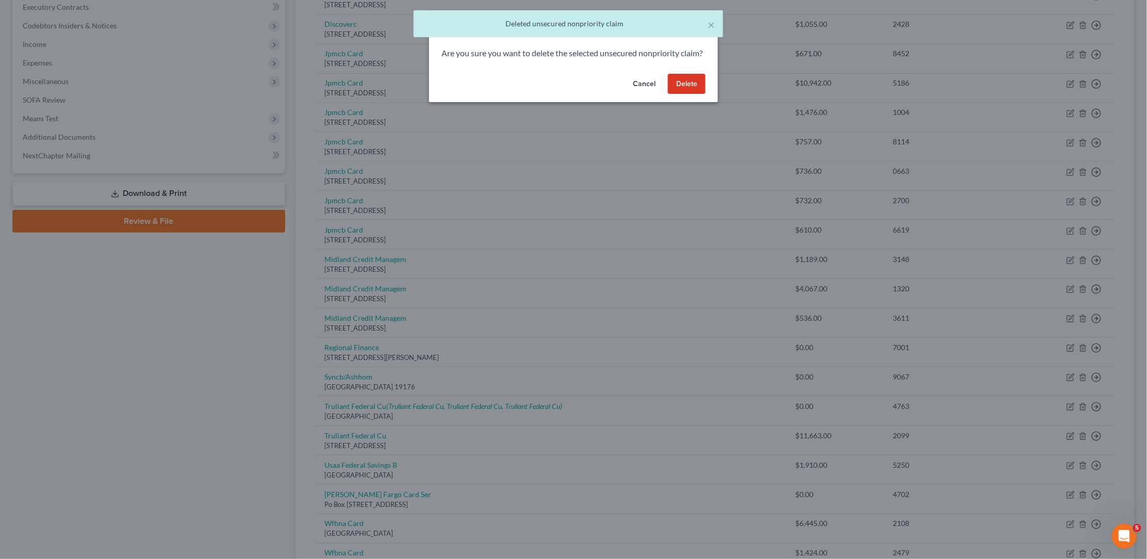
click at [694, 94] on button "Delete" at bounding box center [687, 84] width 38 height 21
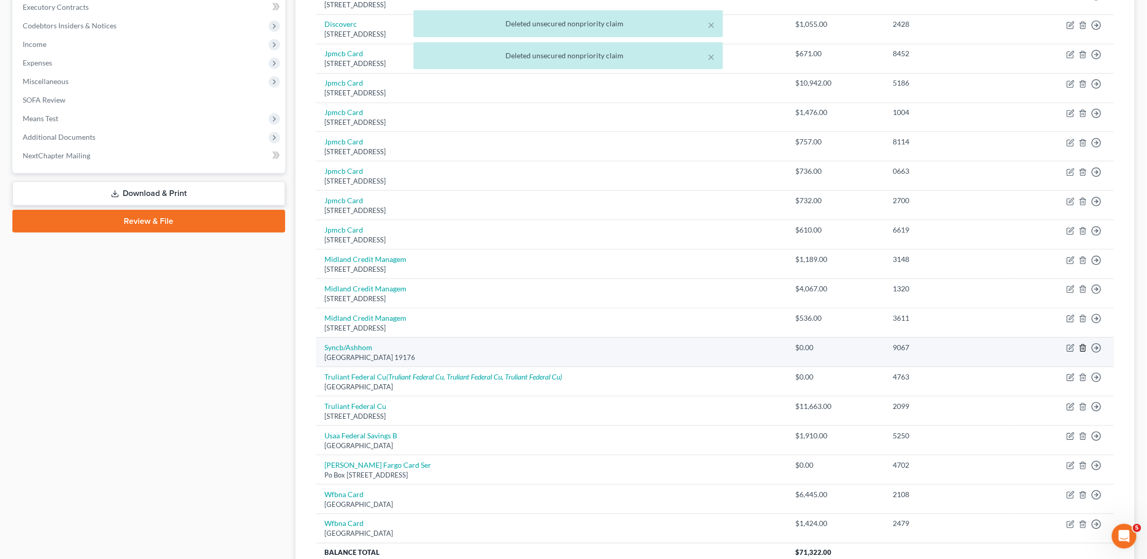
click at [1082, 344] on icon "button" at bounding box center [1083, 348] width 8 height 8
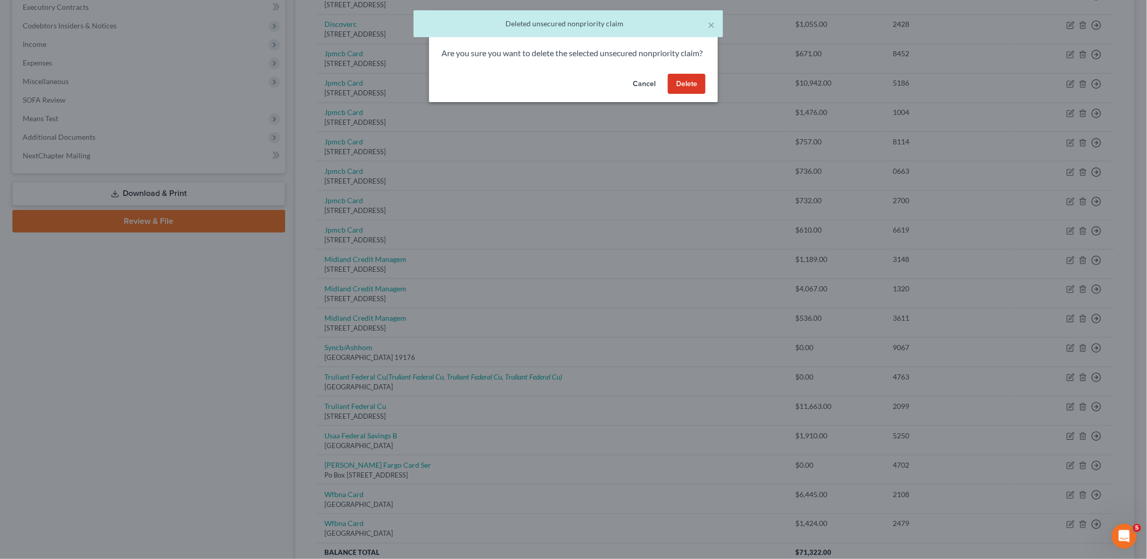
click at [700, 94] on button "Delete" at bounding box center [687, 84] width 38 height 21
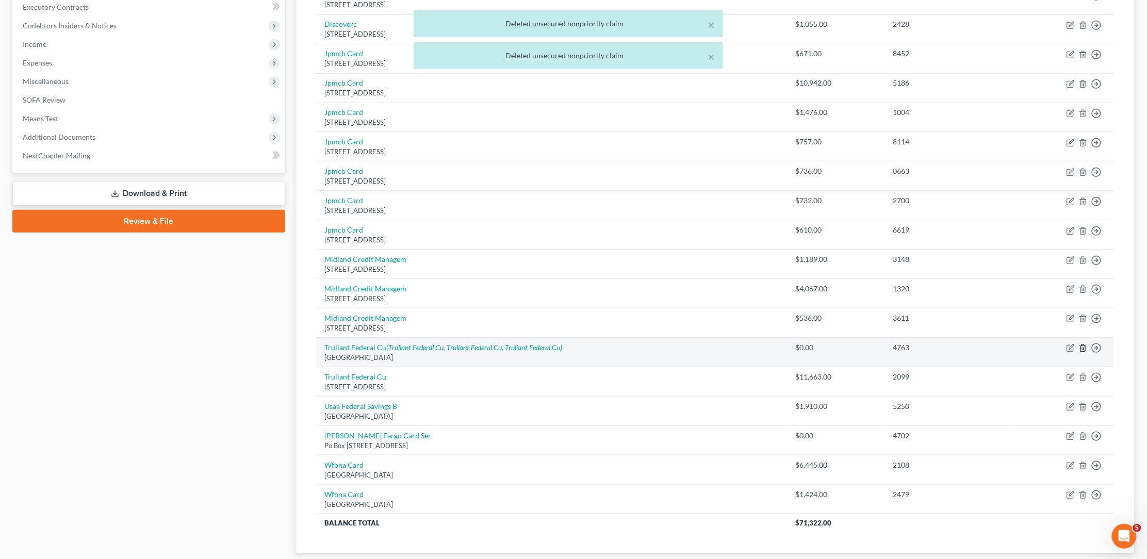
click at [1084, 344] on icon "button" at bounding box center [1083, 348] width 8 height 8
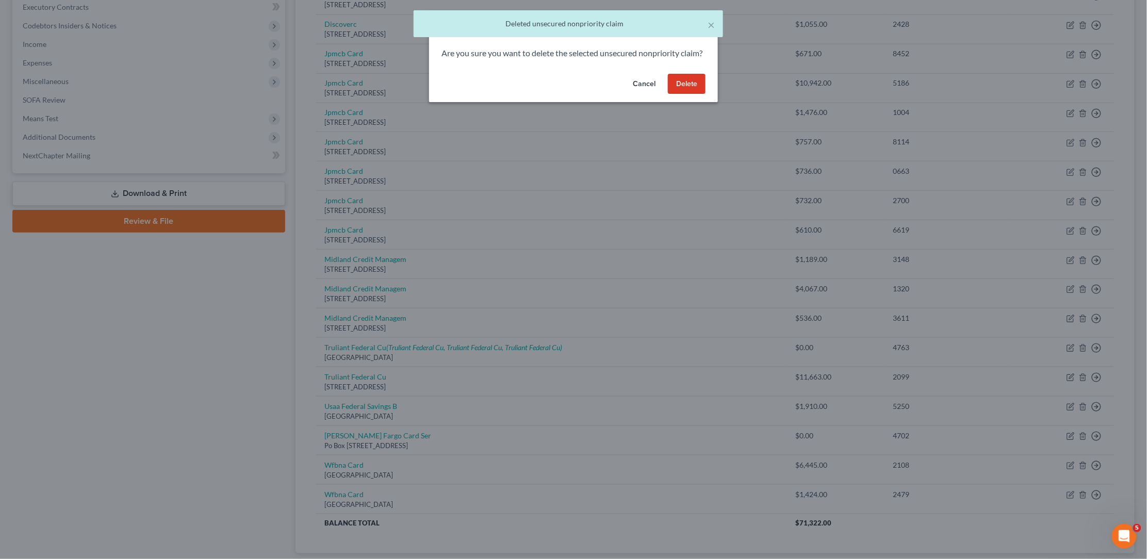
click at [686, 90] on button "Delete" at bounding box center [687, 84] width 38 height 21
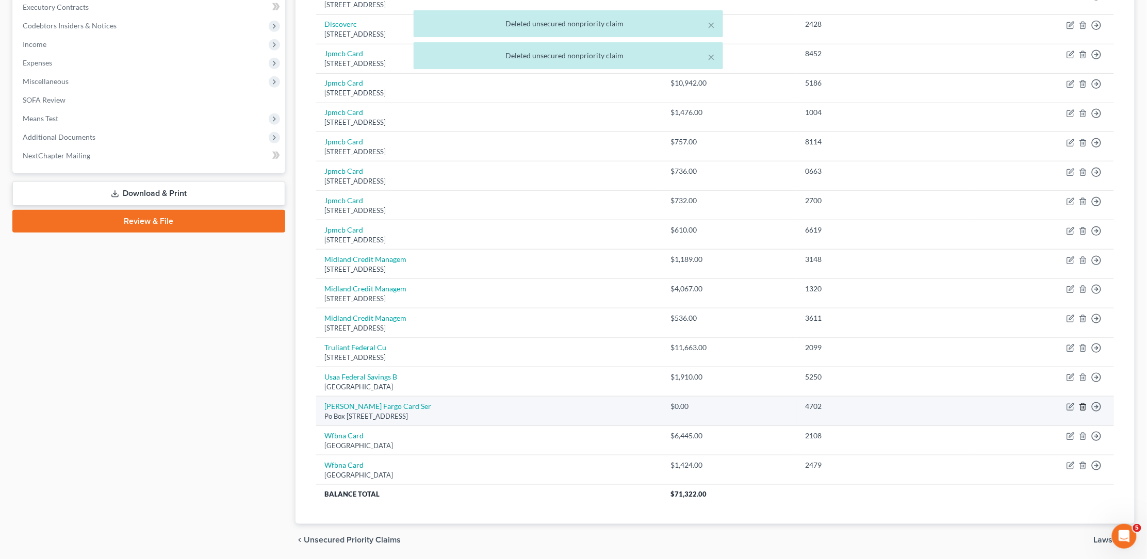
click at [1081, 404] on icon "button" at bounding box center [1082, 407] width 5 height 7
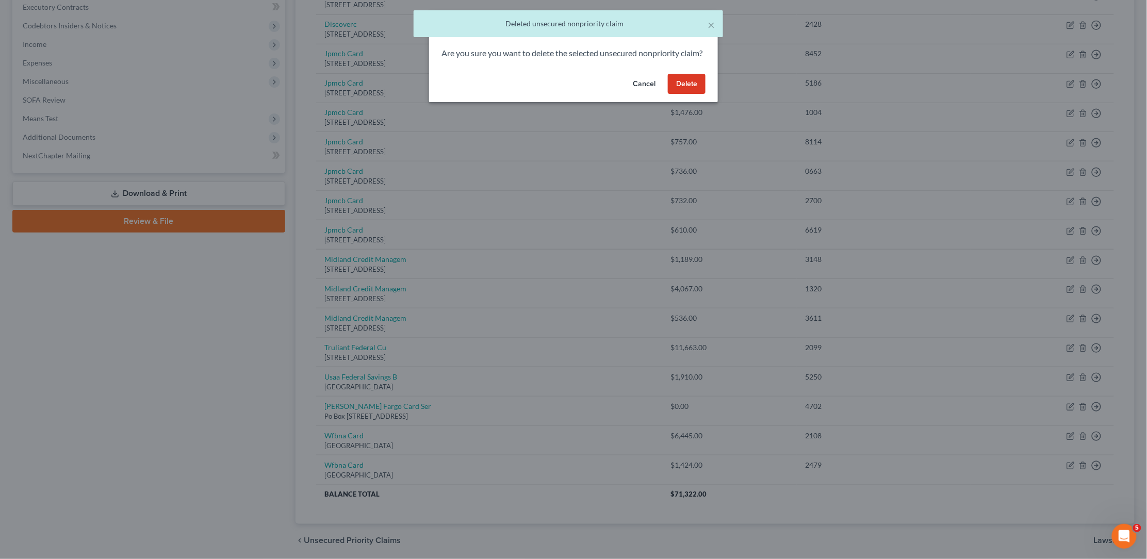
click at [686, 94] on button "Delete" at bounding box center [687, 84] width 38 height 21
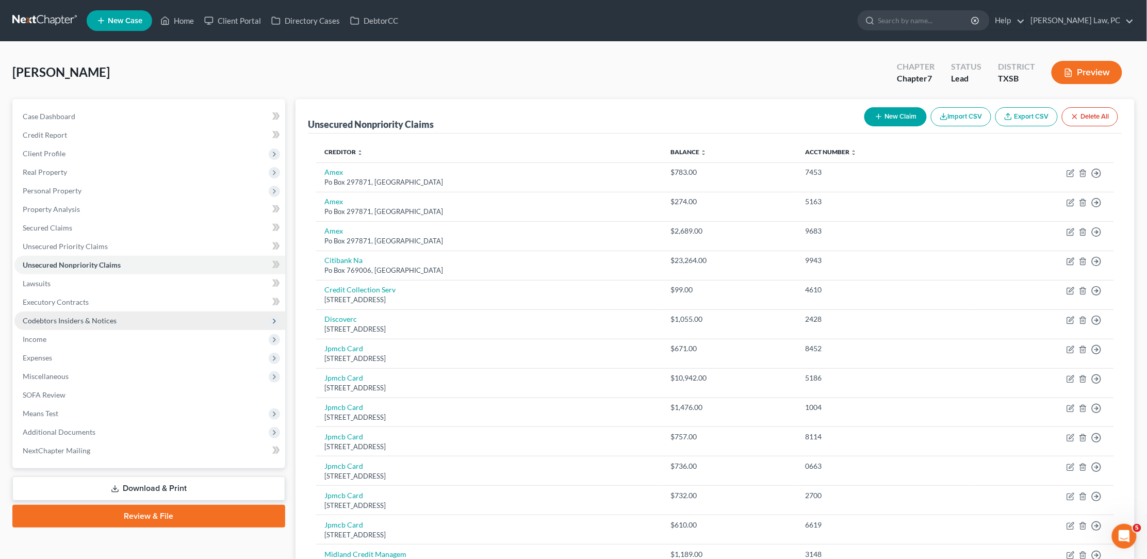
scroll to position [0, 0]
click at [95, 294] on link "Executory Contracts" at bounding box center [149, 302] width 271 height 19
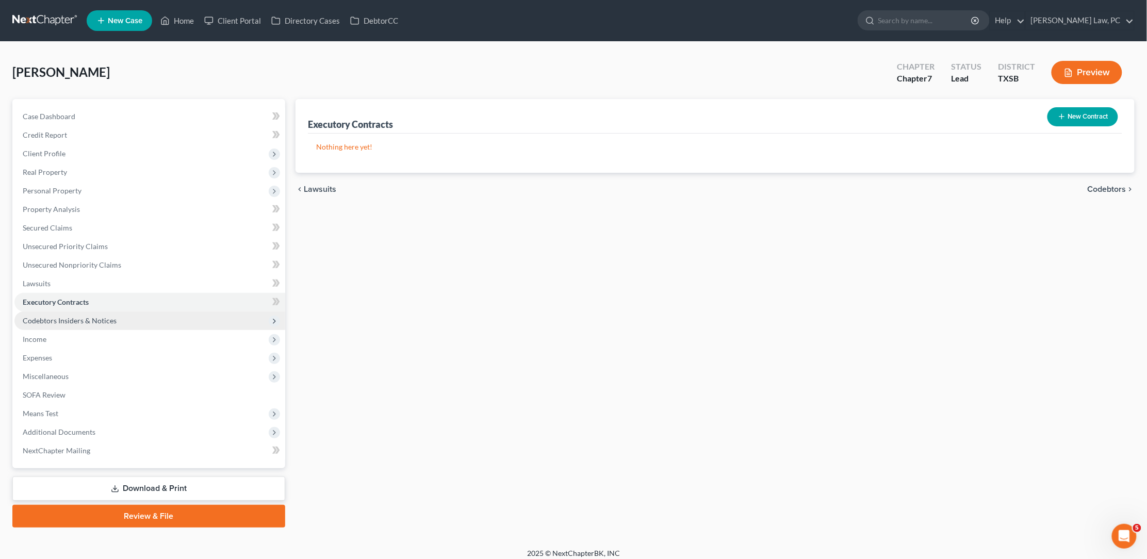
click at [91, 316] on span "Codebtors Insiders & Notices" at bounding box center [70, 320] width 94 height 9
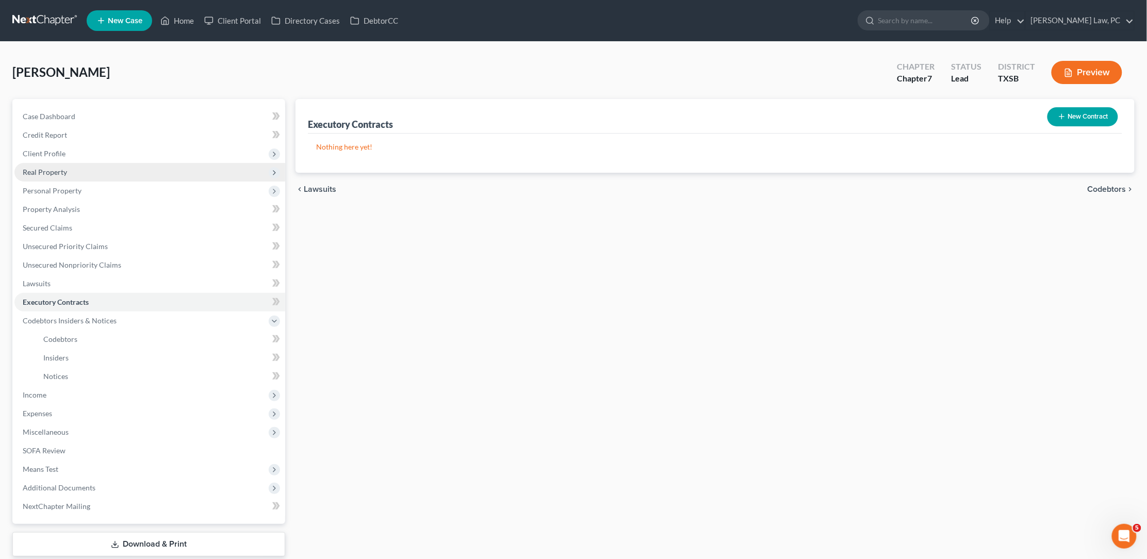
click at [63, 163] on span "Real Property" at bounding box center [149, 172] width 271 height 19
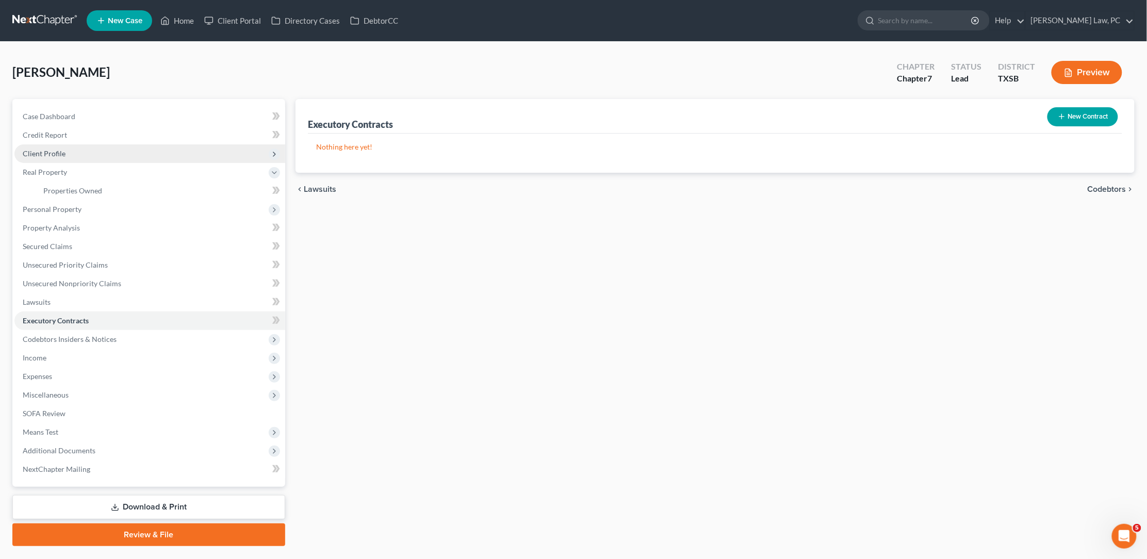
click at [67, 152] on span "Client Profile" at bounding box center [149, 153] width 271 height 19
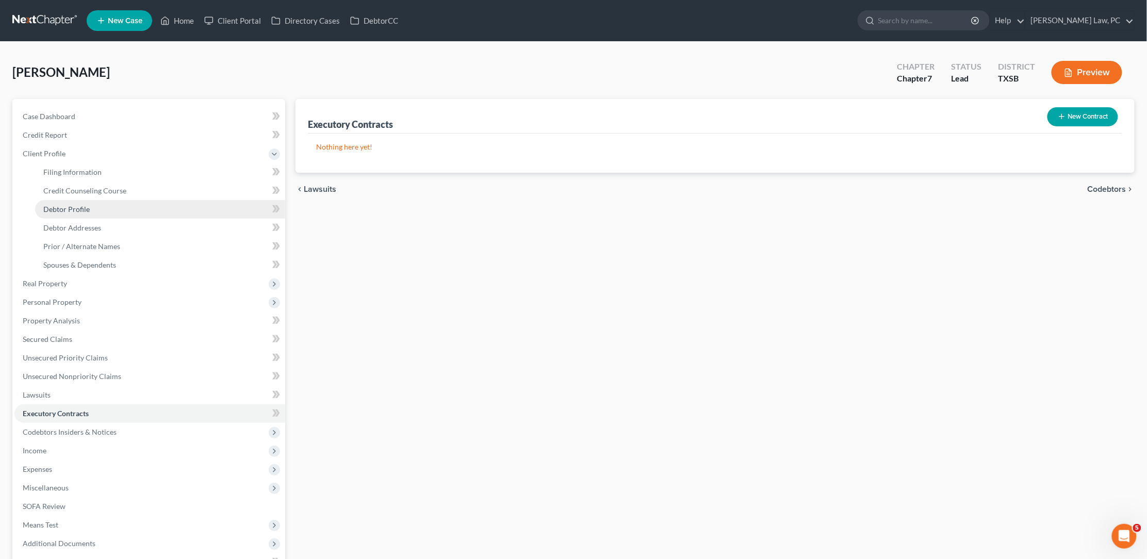
click at [109, 211] on link "Debtor Profile" at bounding box center [160, 209] width 250 height 19
select select "0"
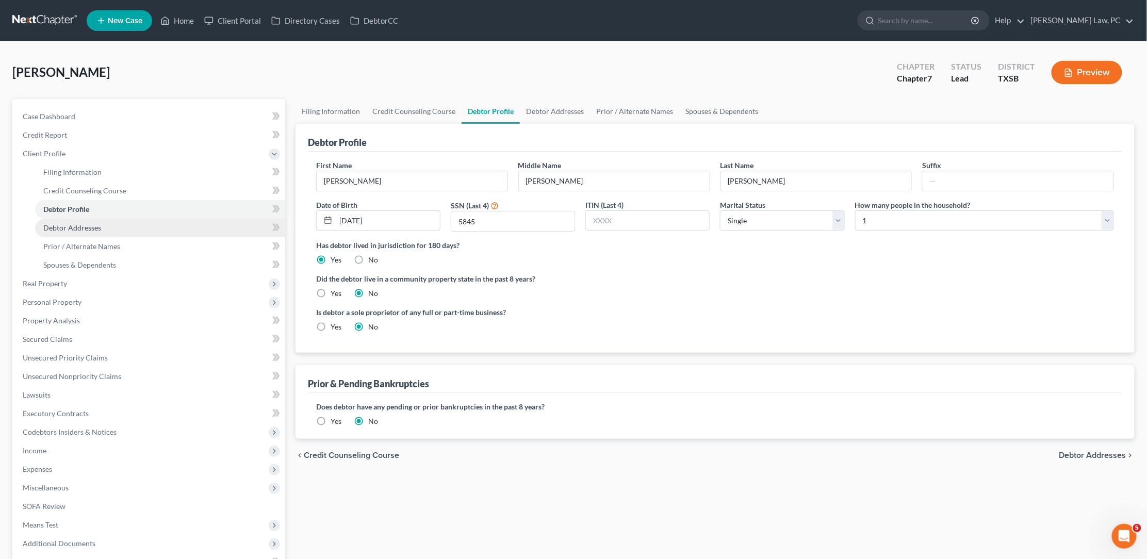
click at [105, 221] on link "Debtor Addresses" at bounding box center [160, 228] width 250 height 19
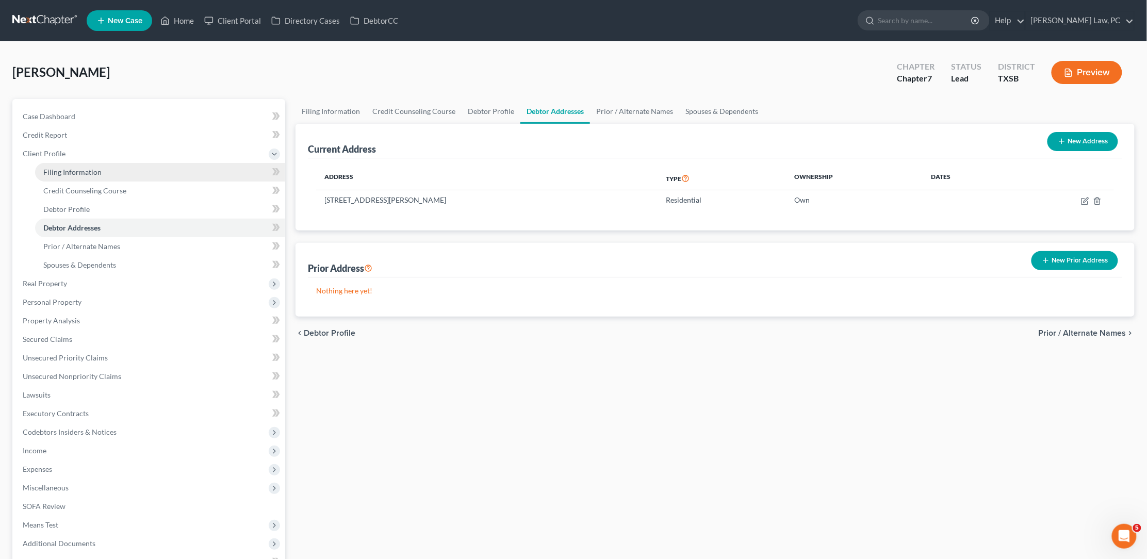
click at [130, 164] on link "Filing Information" at bounding box center [160, 172] width 250 height 19
select select "1"
select select "0"
select select "79"
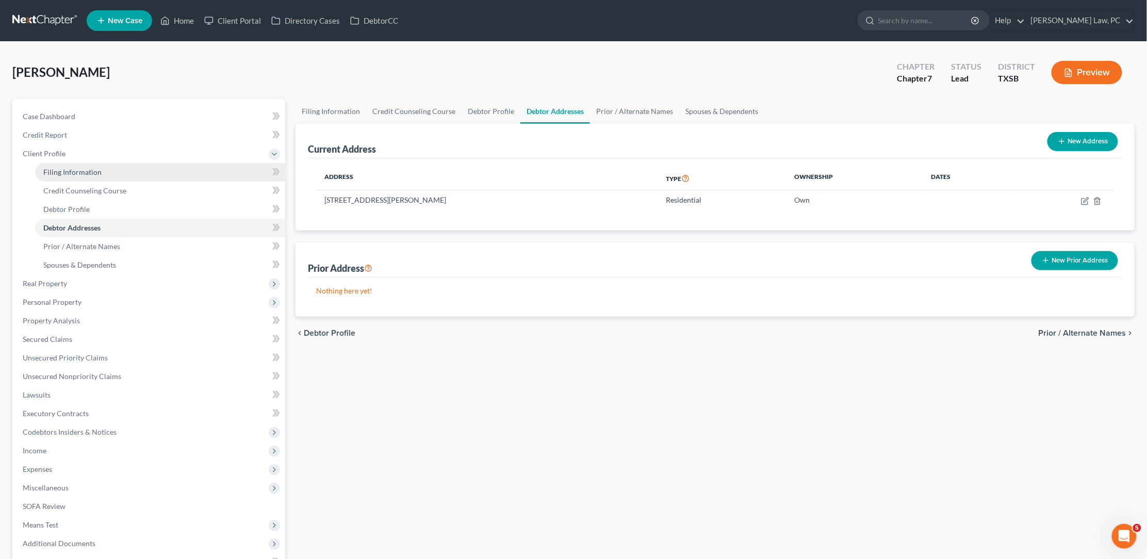
select select "0"
select select "45"
